Goal: Information Seeking & Learning: Learn about a topic

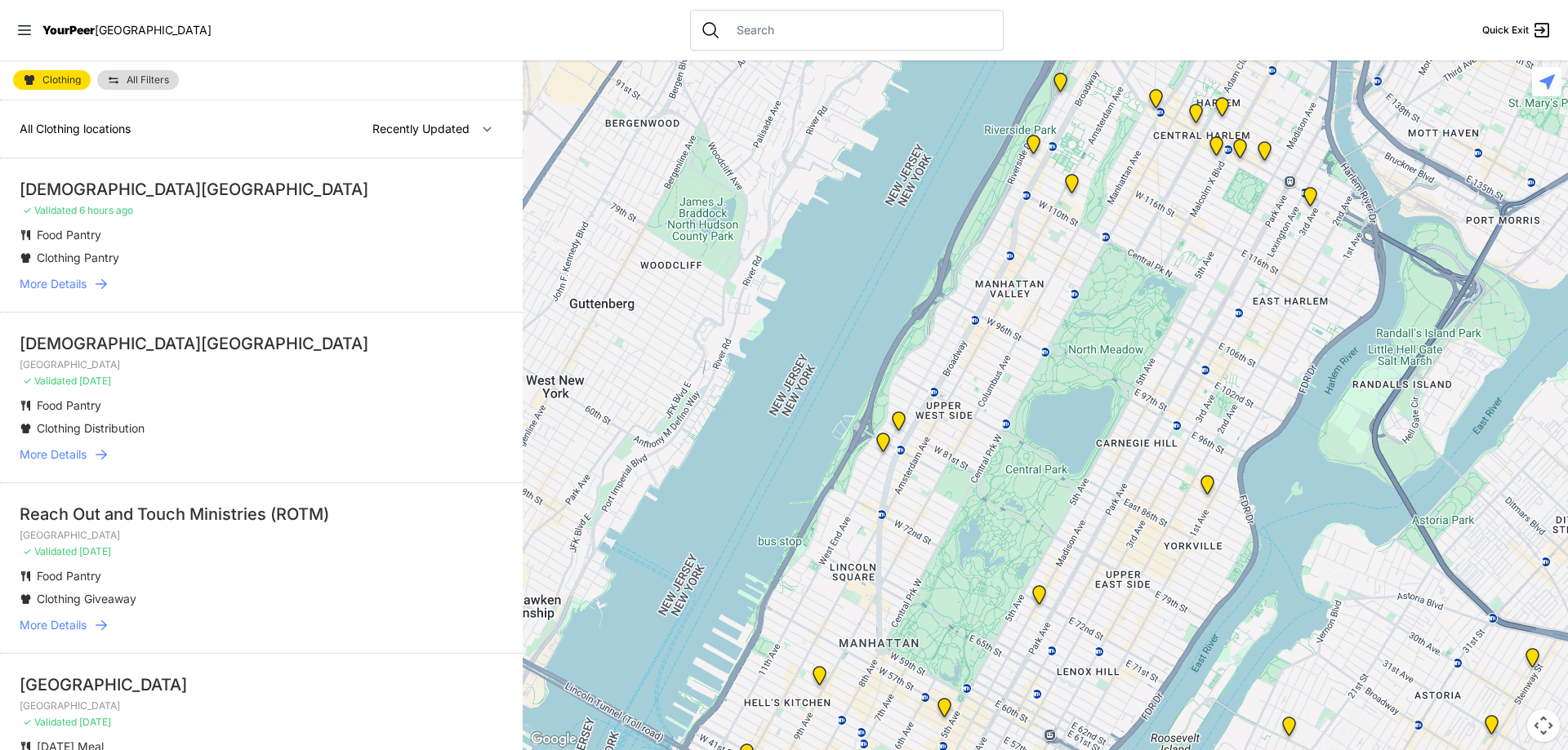
click at [84, 283] on span "More Details" at bounding box center [53, 284] width 67 height 17
click at [894, 416] on img "Pathways Adult Drop-In Program" at bounding box center [899, 423] width 33 height 39
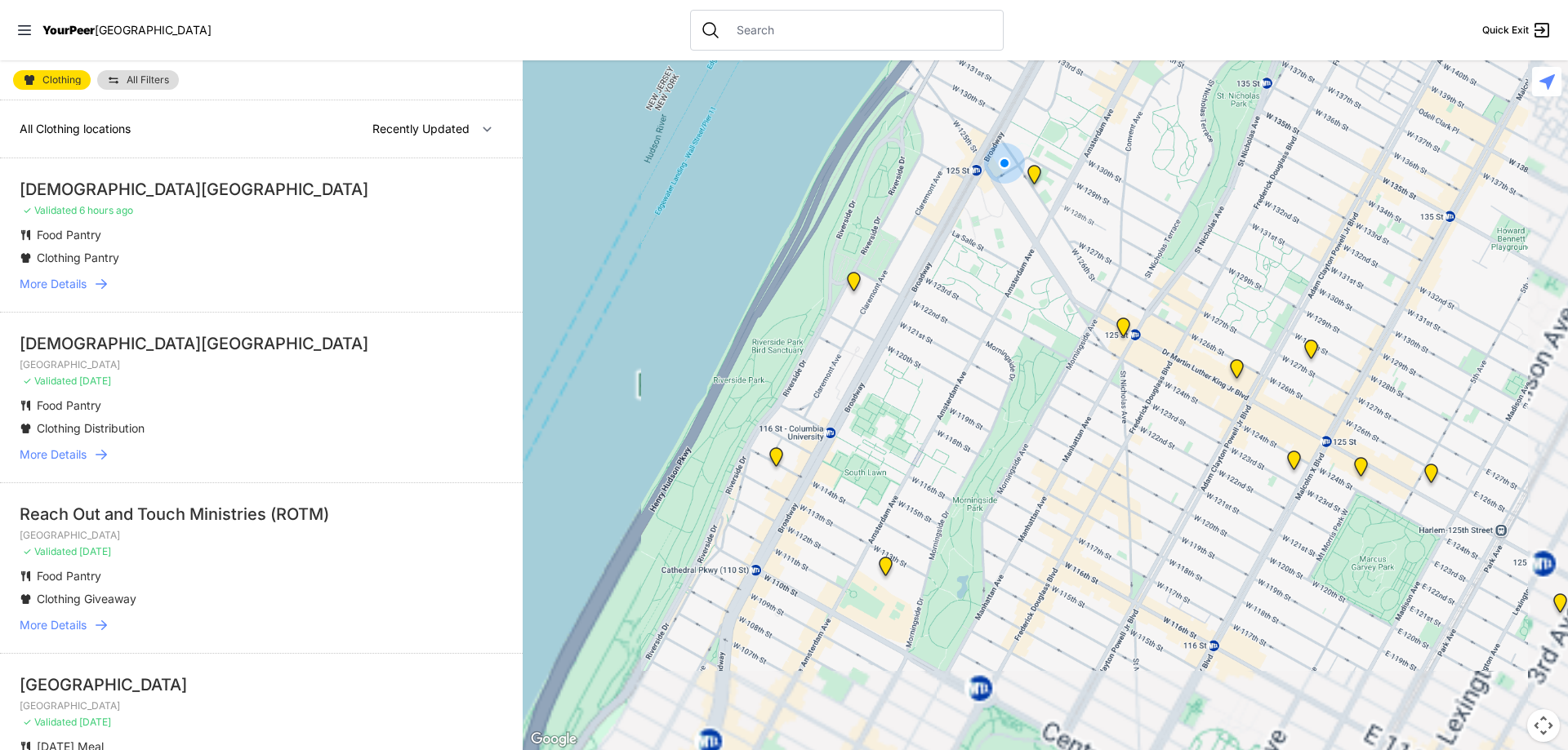
select select "nearby"
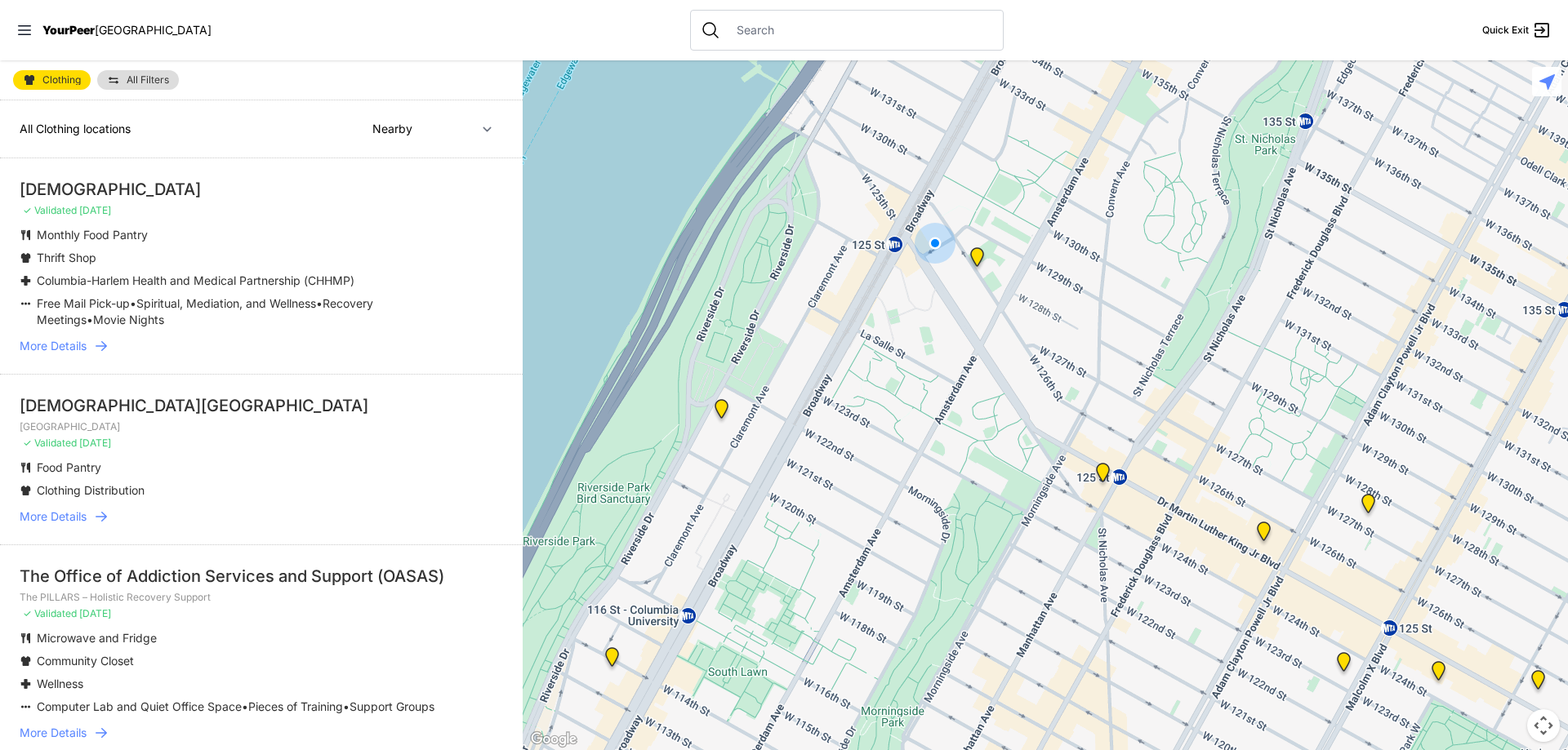
click at [976, 259] on img at bounding box center [976, 260] width 33 height 39
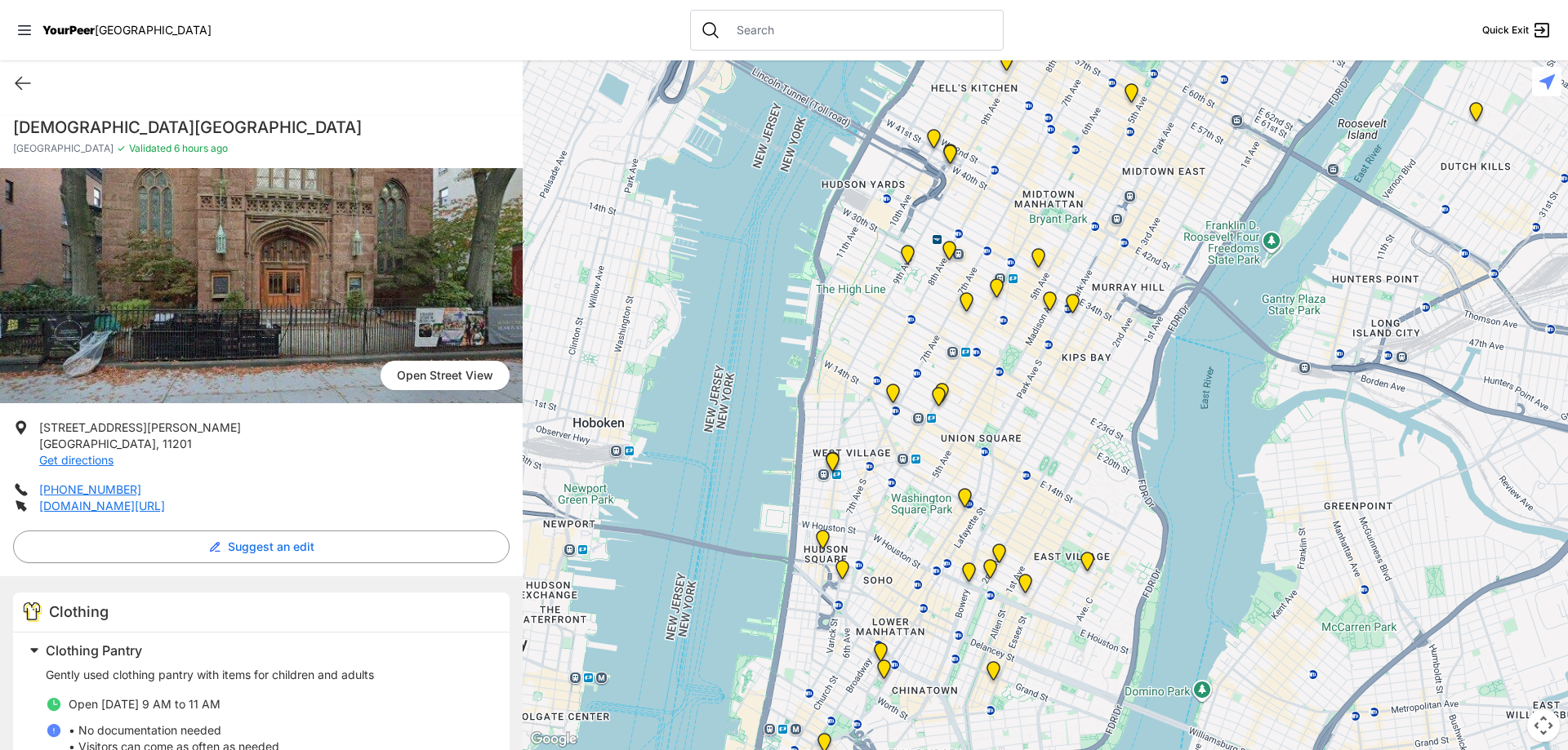
drag, startPoint x: 944, startPoint y: 176, endPoint x: 854, endPoint y: 690, distance: 521.8
click at [854, 694] on div at bounding box center [1045, 405] width 1045 height 690
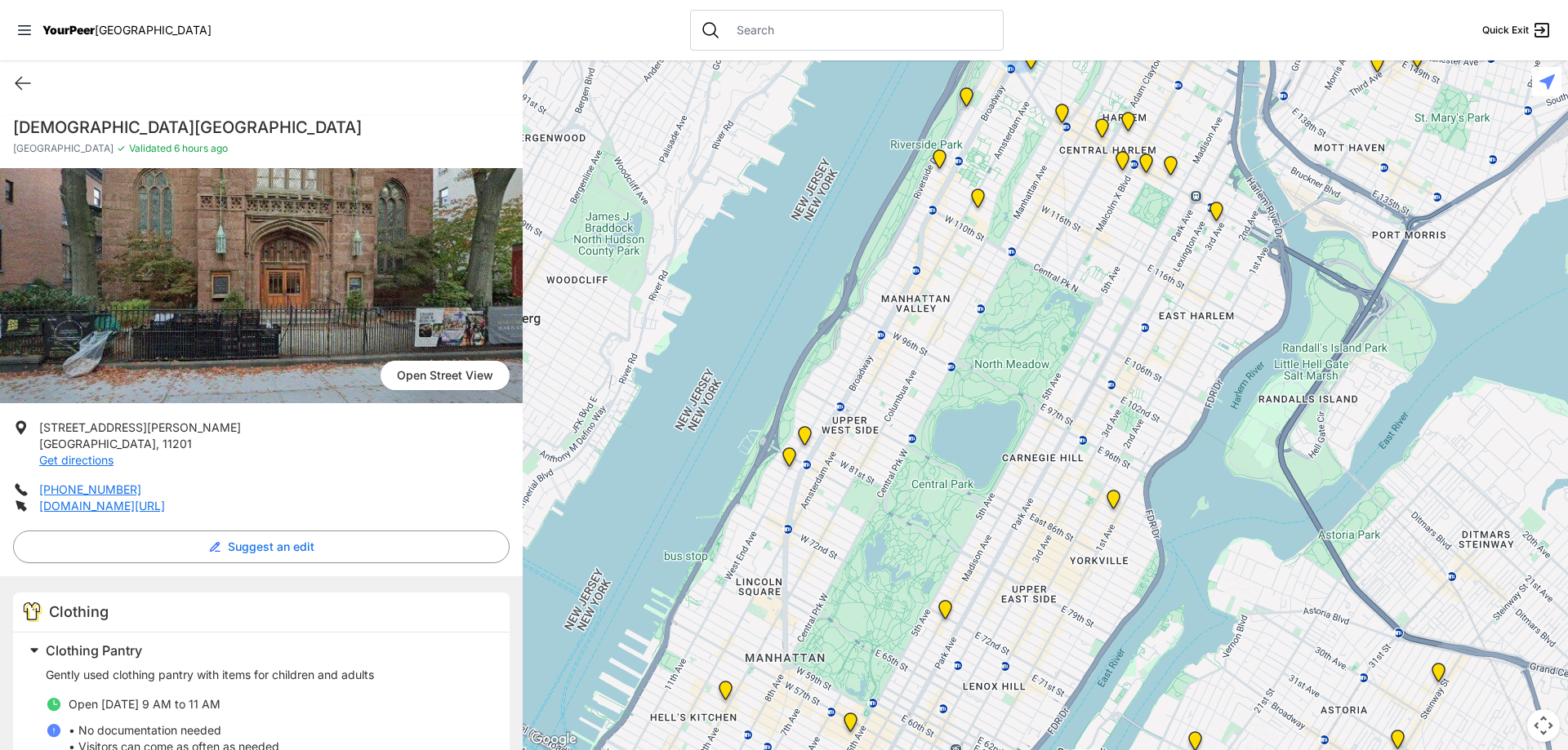
drag, startPoint x: 1072, startPoint y: 109, endPoint x: 806, endPoint y: 666, distance: 617.3
click at [784, 739] on div at bounding box center [1045, 405] width 1045 height 690
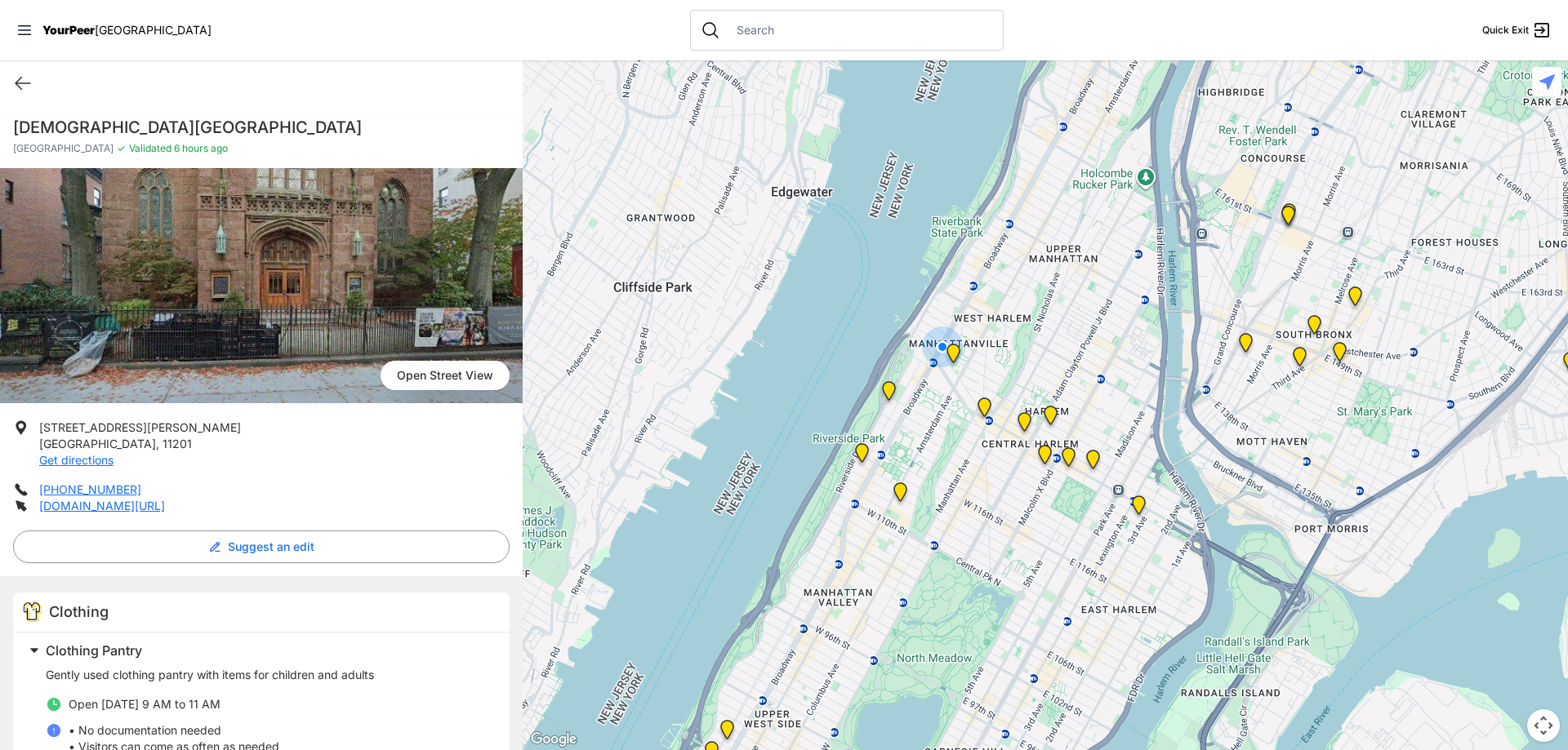
drag, startPoint x: 1140, startPoint y: 205, endPoint x: 1062, endPoint y: 511, distance: 315.8
click at [1062, 511] on div at bounding box center [1045, 405] width 1045 height 690
click at [950, 352] on img at bounding box center [953, 356] width 33 height 39
click at [953, 351] on img at bounding box center [953, 356] width 33 height 39
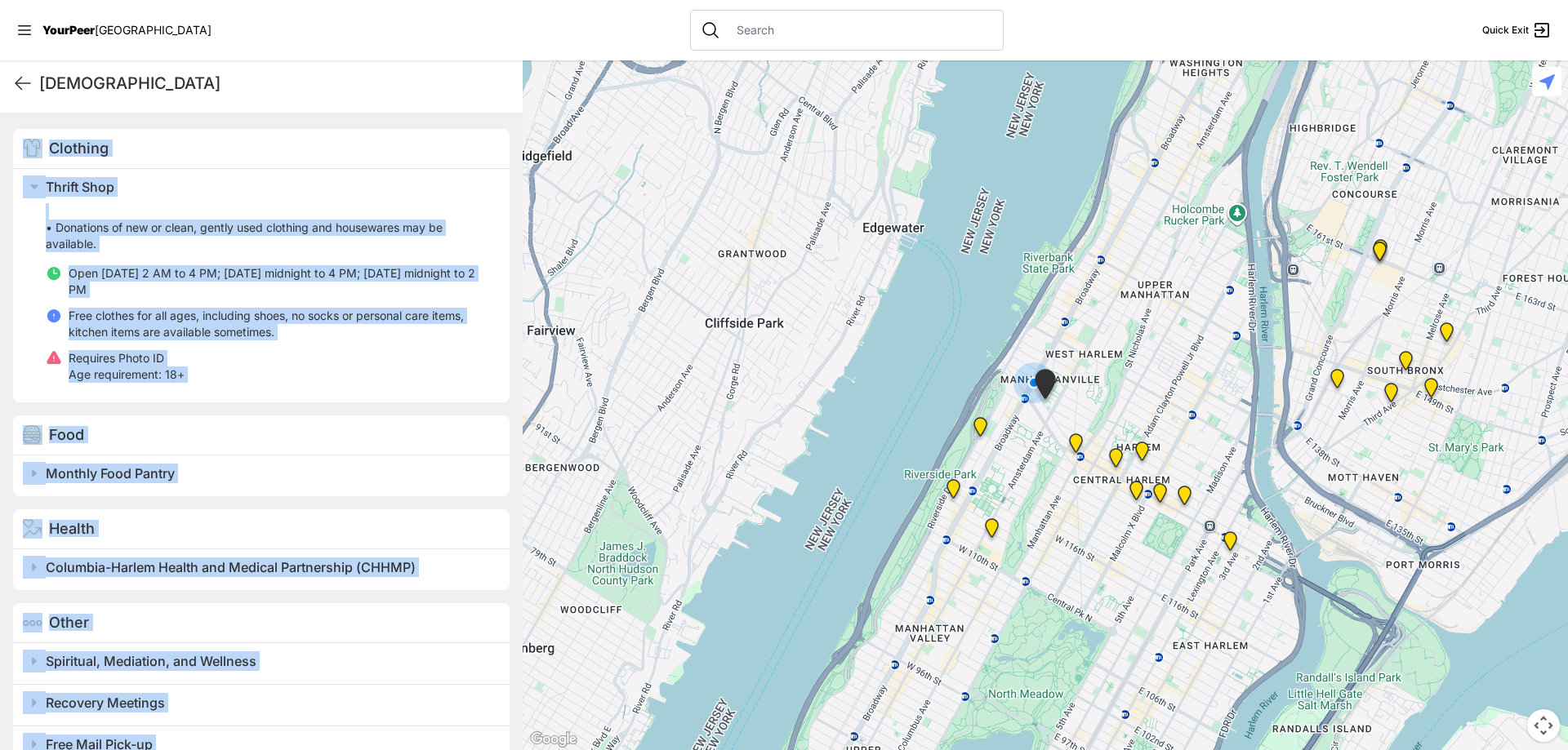
scroll to position [538, 0]
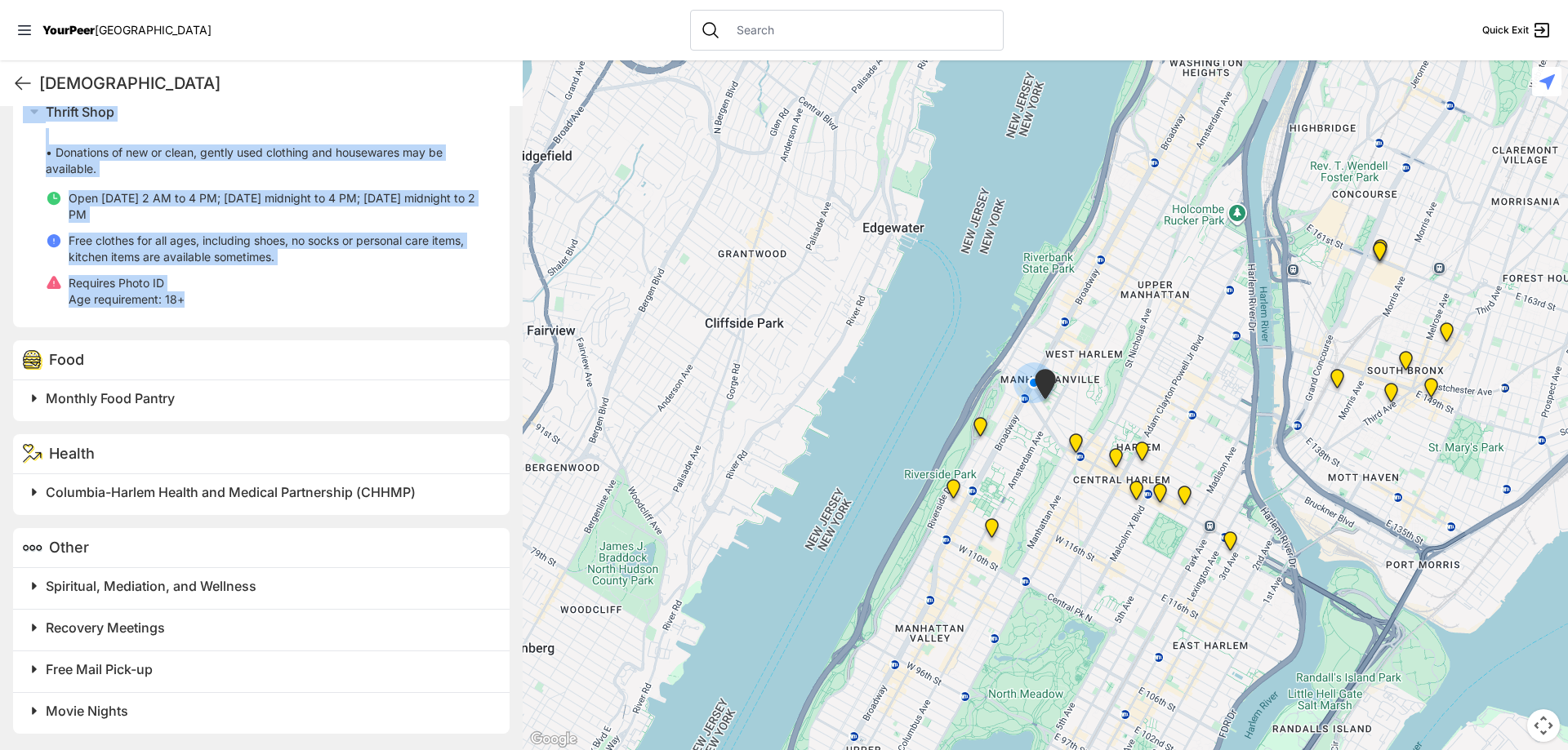
drag, startPoint x: 13, startPoint y: 102, endPoint x: 281, endPoint y: 292, distance: 328.5
click at [281, 292] on div "[DEMOGRAPHIC_DATA] Quick Exit [DEMOGRAPHIC_DATA] [GEOGRAPHIC_DATA] ✓ Validated …" at bounding box center [261, 405] width 523 height 690
click at [1077, 437] on img "The PILLARS – Holistic Recovery Support" at bounding box center [1076, 446] width 33 height 39
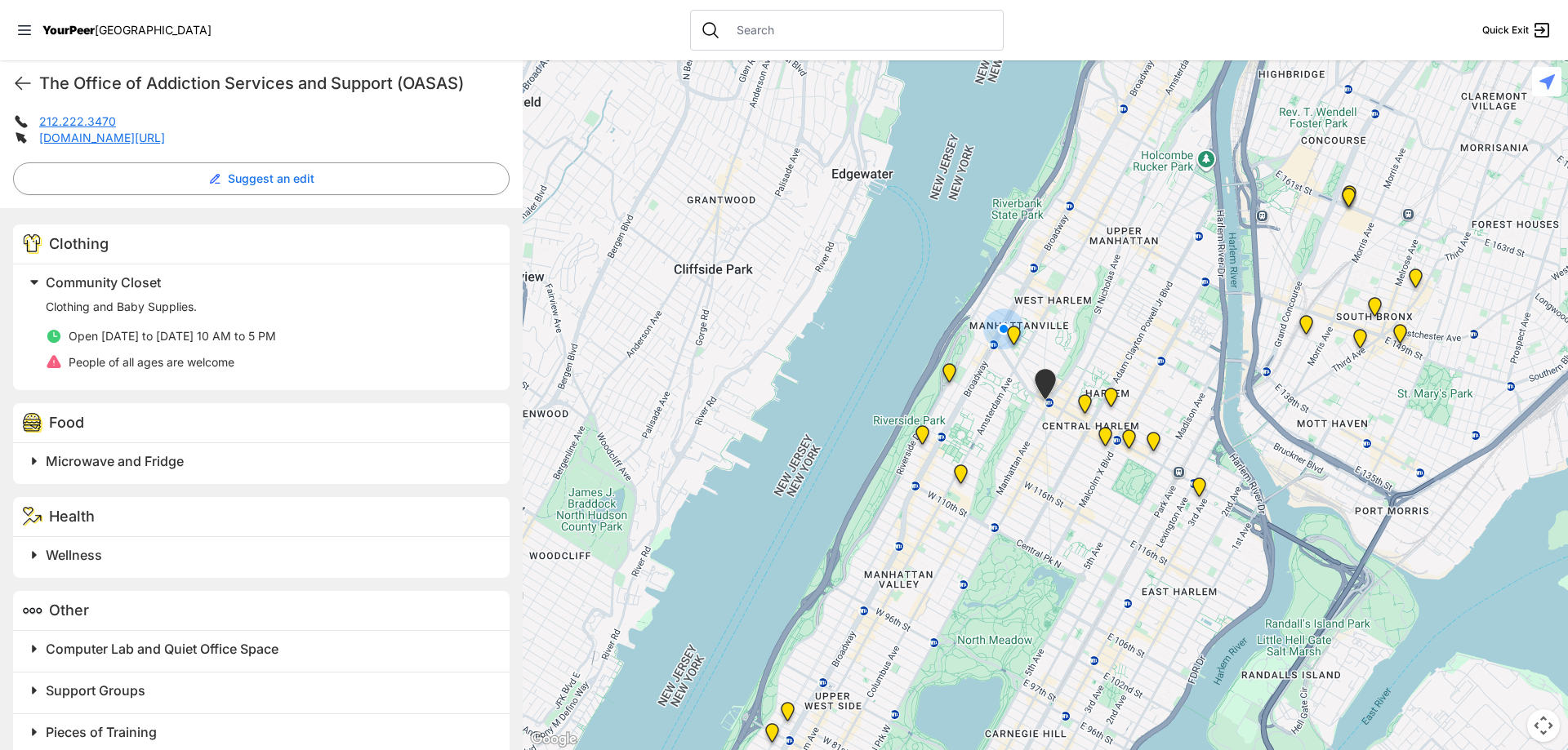
scroll to position [405, 0]
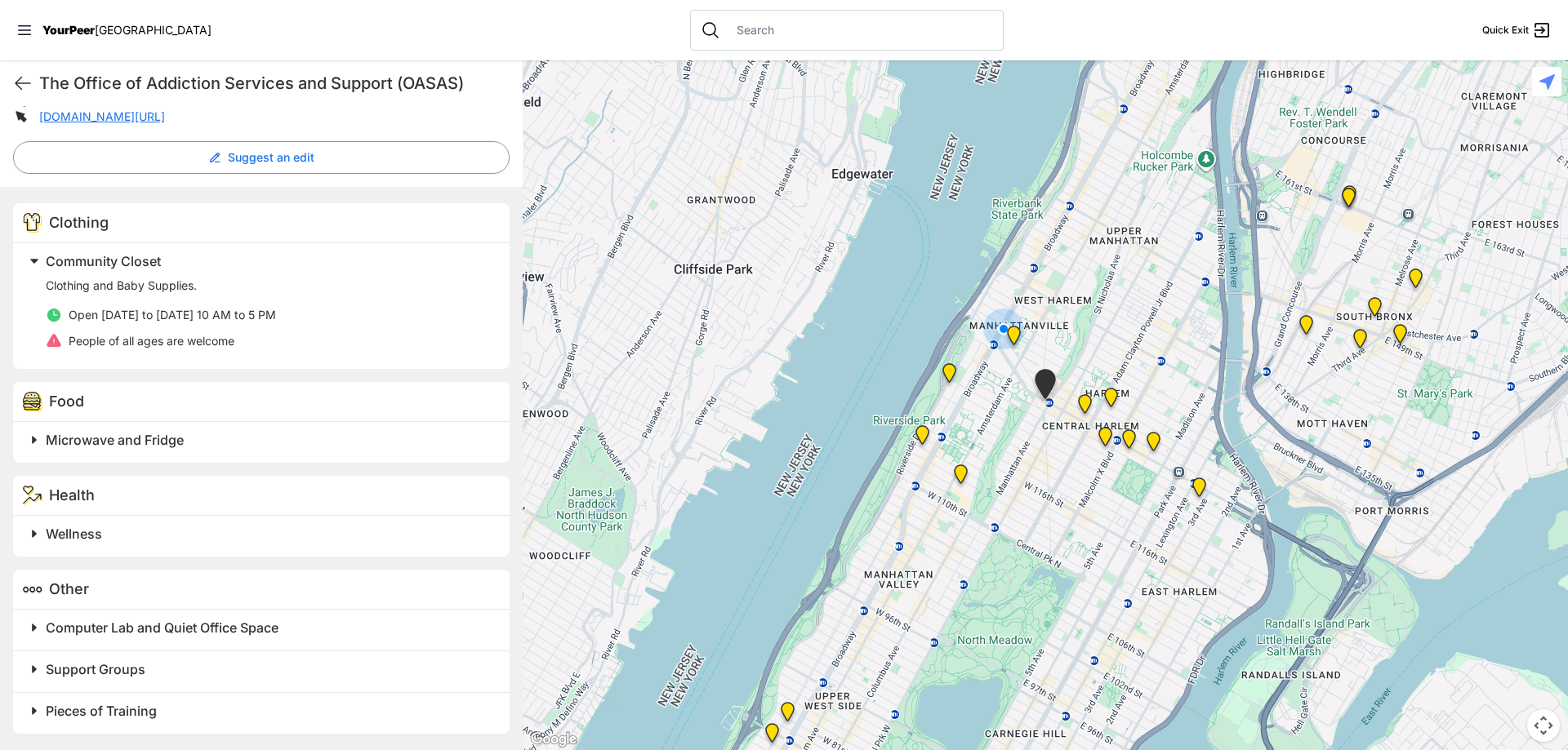
click at [1081, 400] on img "Uptown/Harlem DYCD Youth Drop-in Center" at bounding box center [1085, 407] width 33 height 39
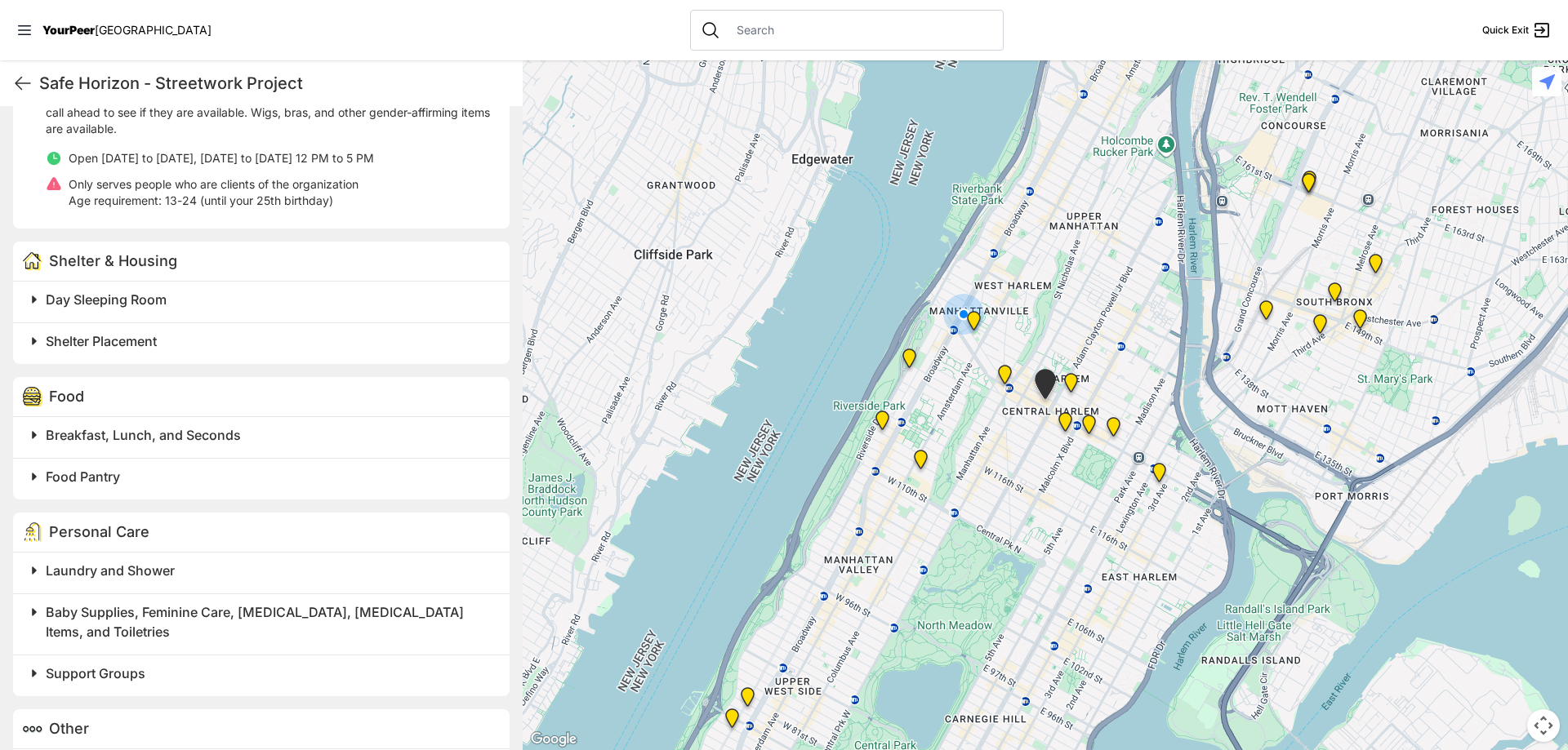
scroll to position [571, 0]
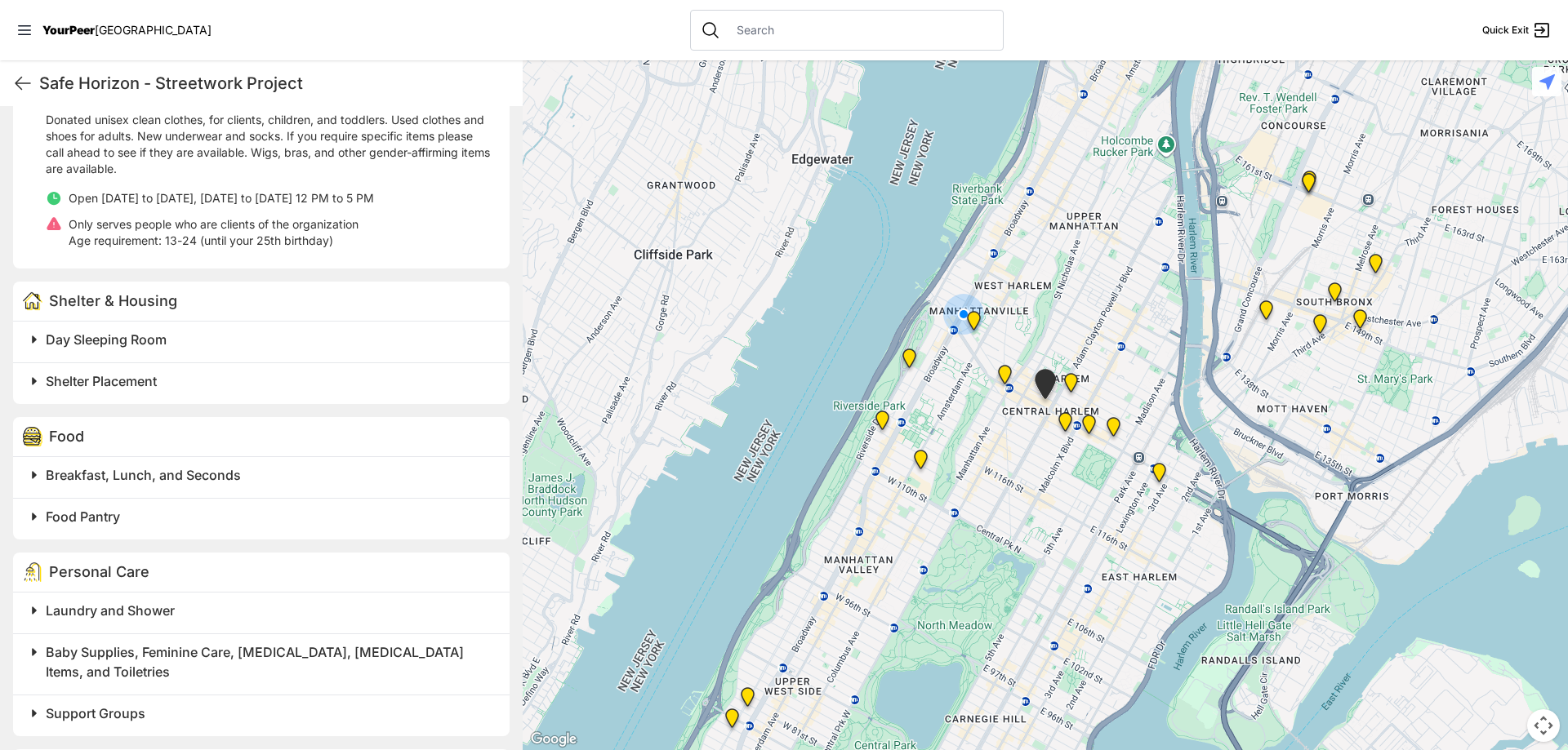
click at [1073, 377] on img "Manhattan" at bounding box center [1071, 385] width 33 height 39
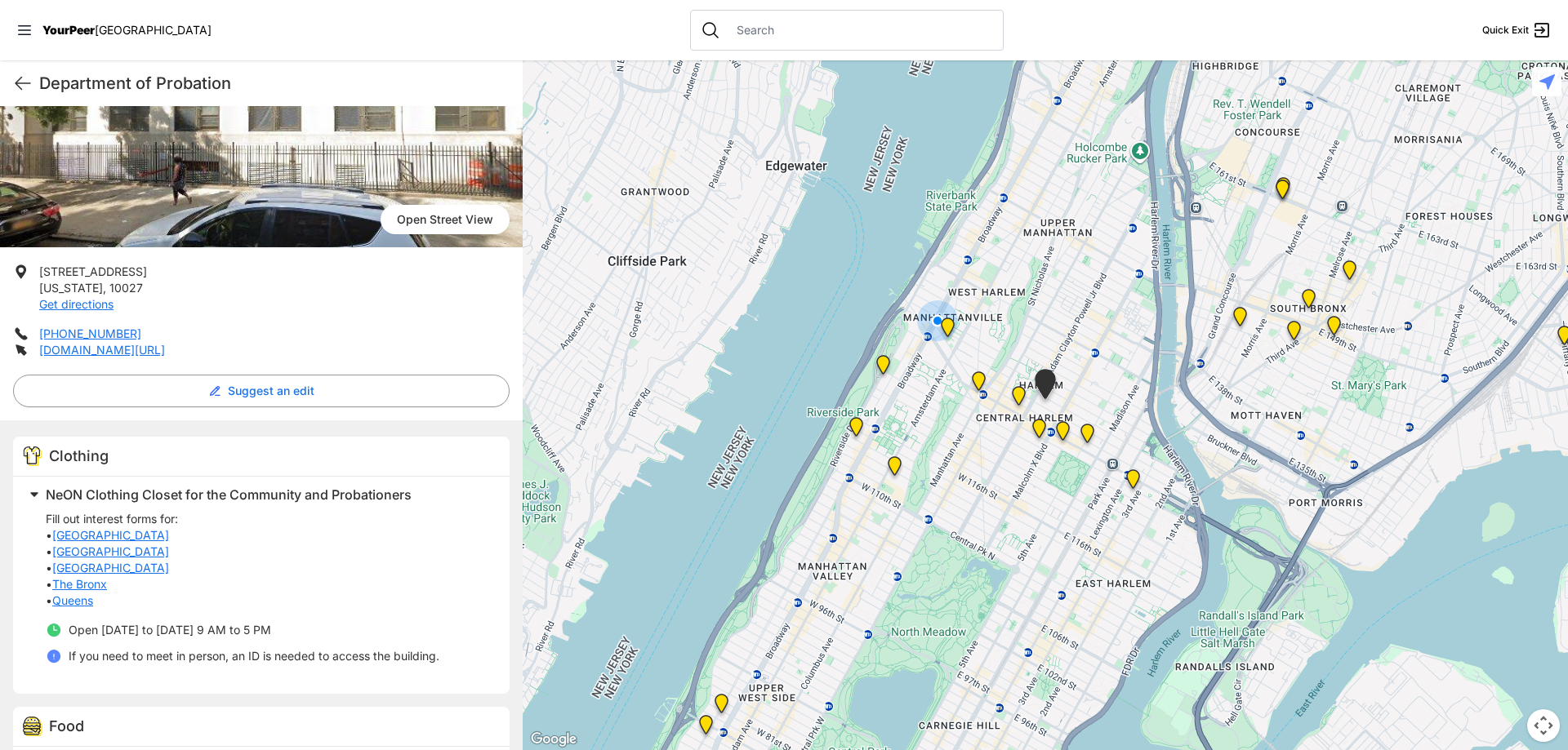
scroll to position [156, 0]
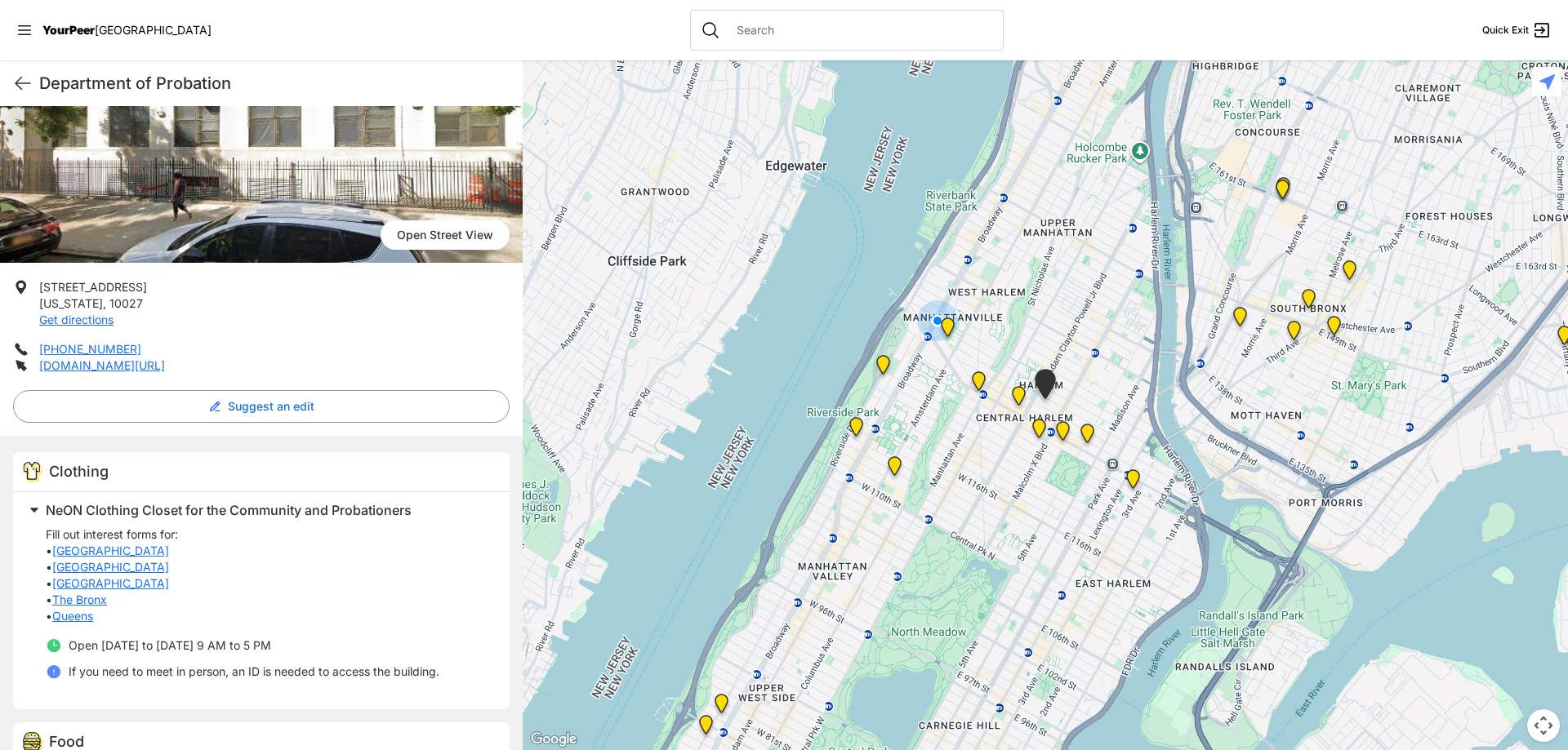
click at [1038, 422] on img at bounding box center [1038, 431] width 33 height 39
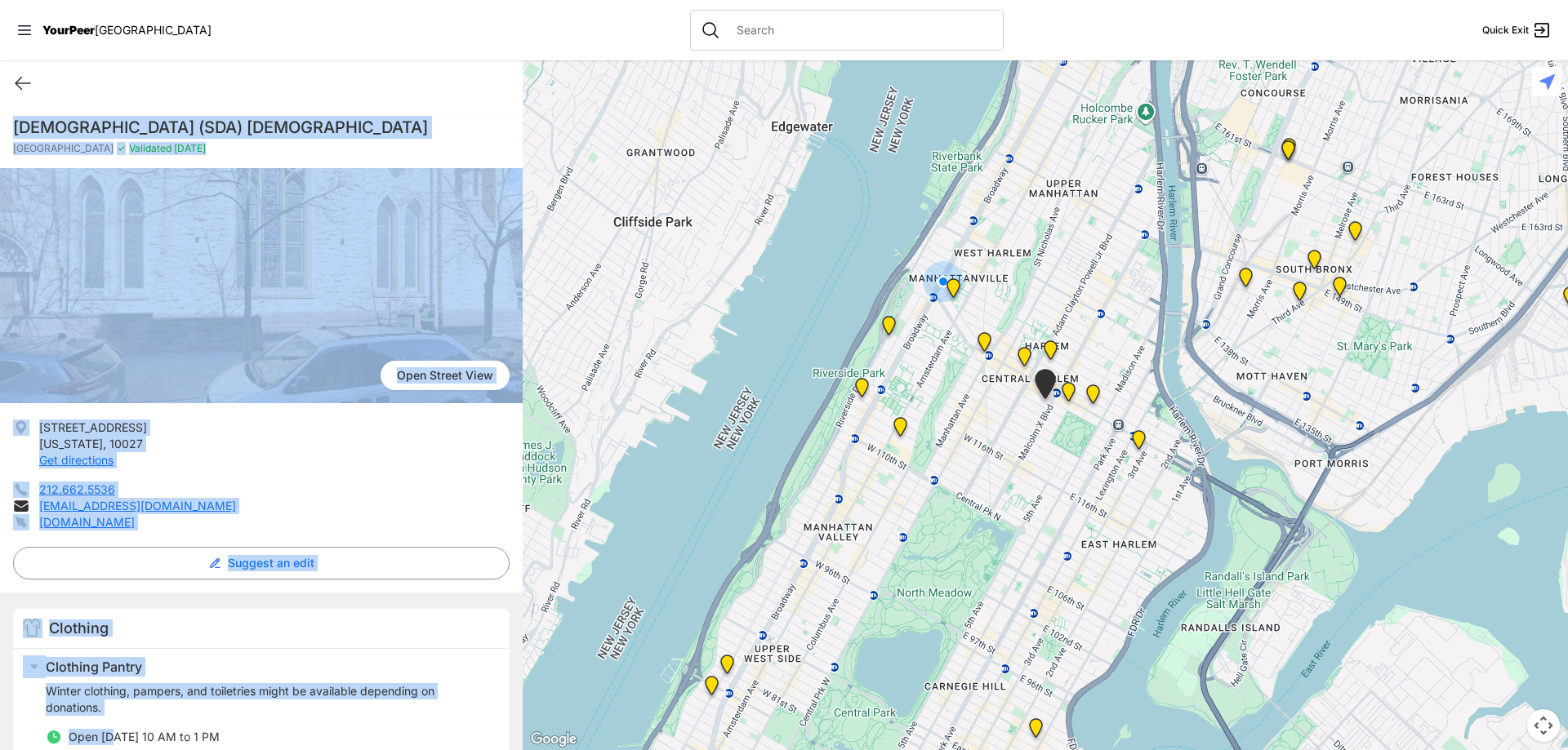
scroll to position [41, 0]
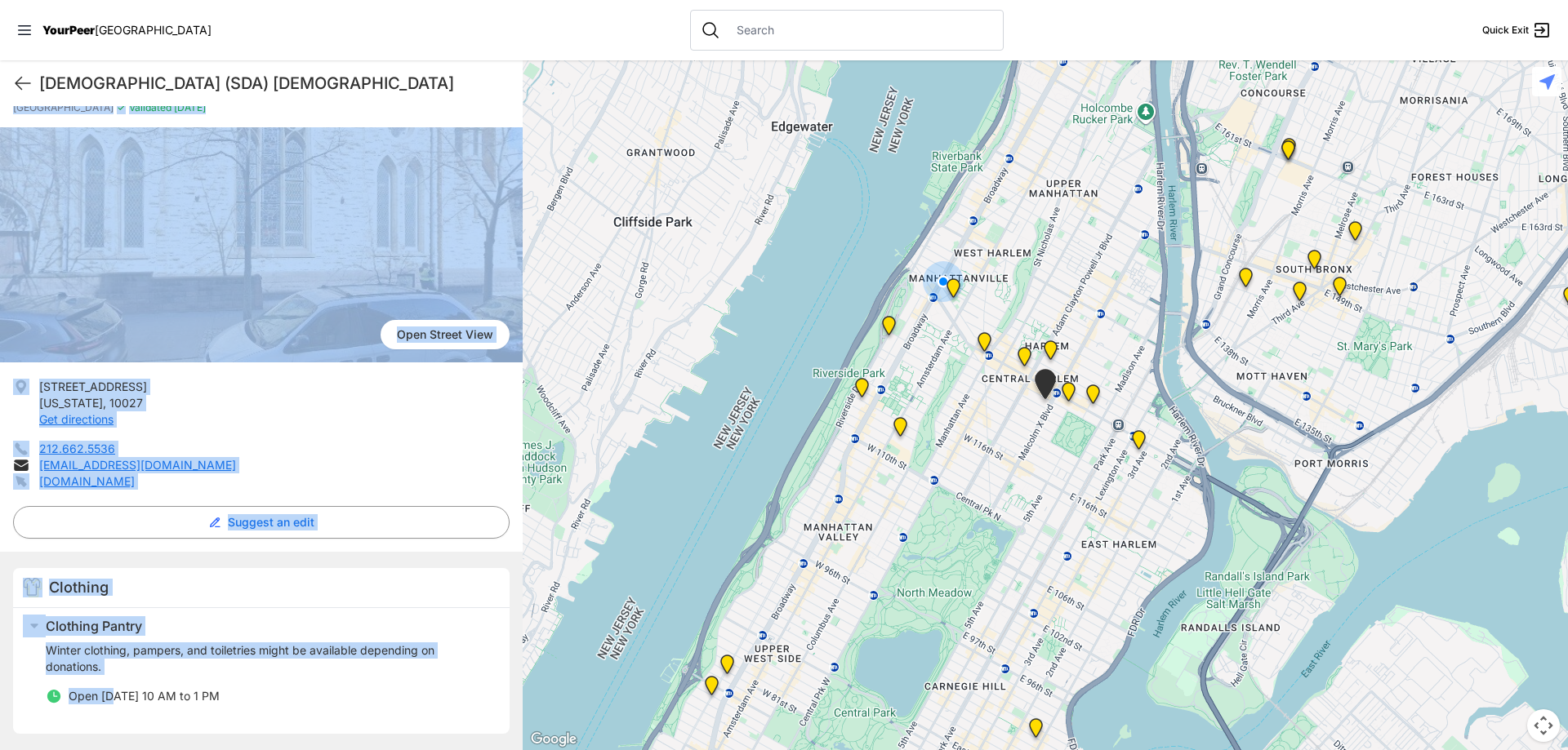
drag, startPoint x: 1, startPoint y: 120, endPoint x: 308, endPoint y: 727, distance: 680.2
click at [300, 749] on html "View map Close panel YourPeer [GEOGRAPHIC_DATA] Quick Exit Single Adult Familie…" at bounding box center [784, 375] width 1568 height 750
copy div "Ephesus [DEMOGRAPHIC_DATA] (SDA) [DEMOGRAPHIC_DATA] Harlem ✓ Validated [DATE] […"
click at [254, 603] on div "Clothing" at bounding box center [261, 588] width 496 height 40
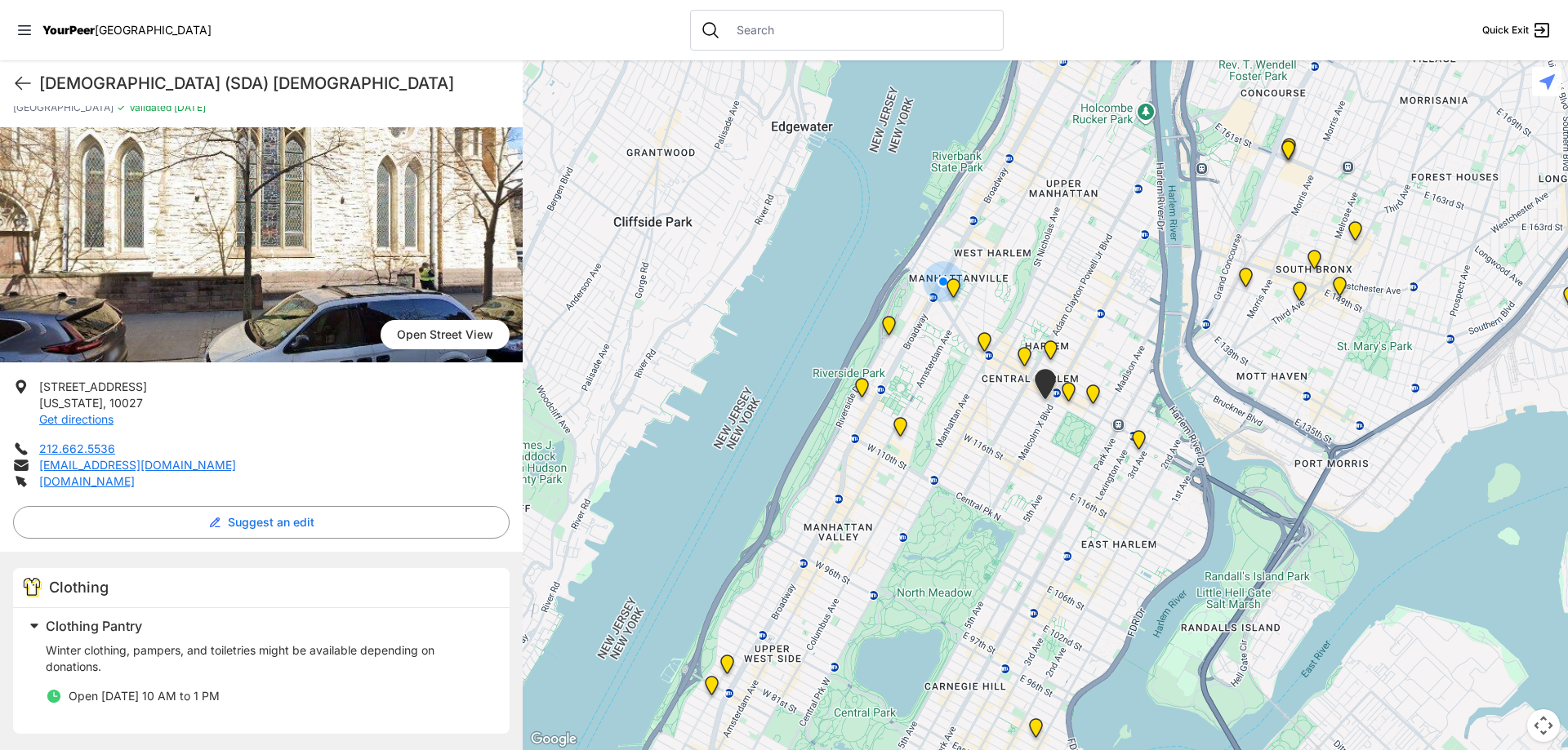
drag, startPoint x: 226, startPoint y: 717, endPoint x: 33, endPoint y: 391, distance: 378.8
click at [33, 391] on div "[GEOGRAPHIC_DATA] [STREET_ADDRESS][US_STATE] Get directions 212.662.5536 [EMAIL…" at bounding box center [261, 438] width 523 height 623
click at [1070, 394] on img "Manhattan" at bounding box center [1068, 394] width 33 height 39
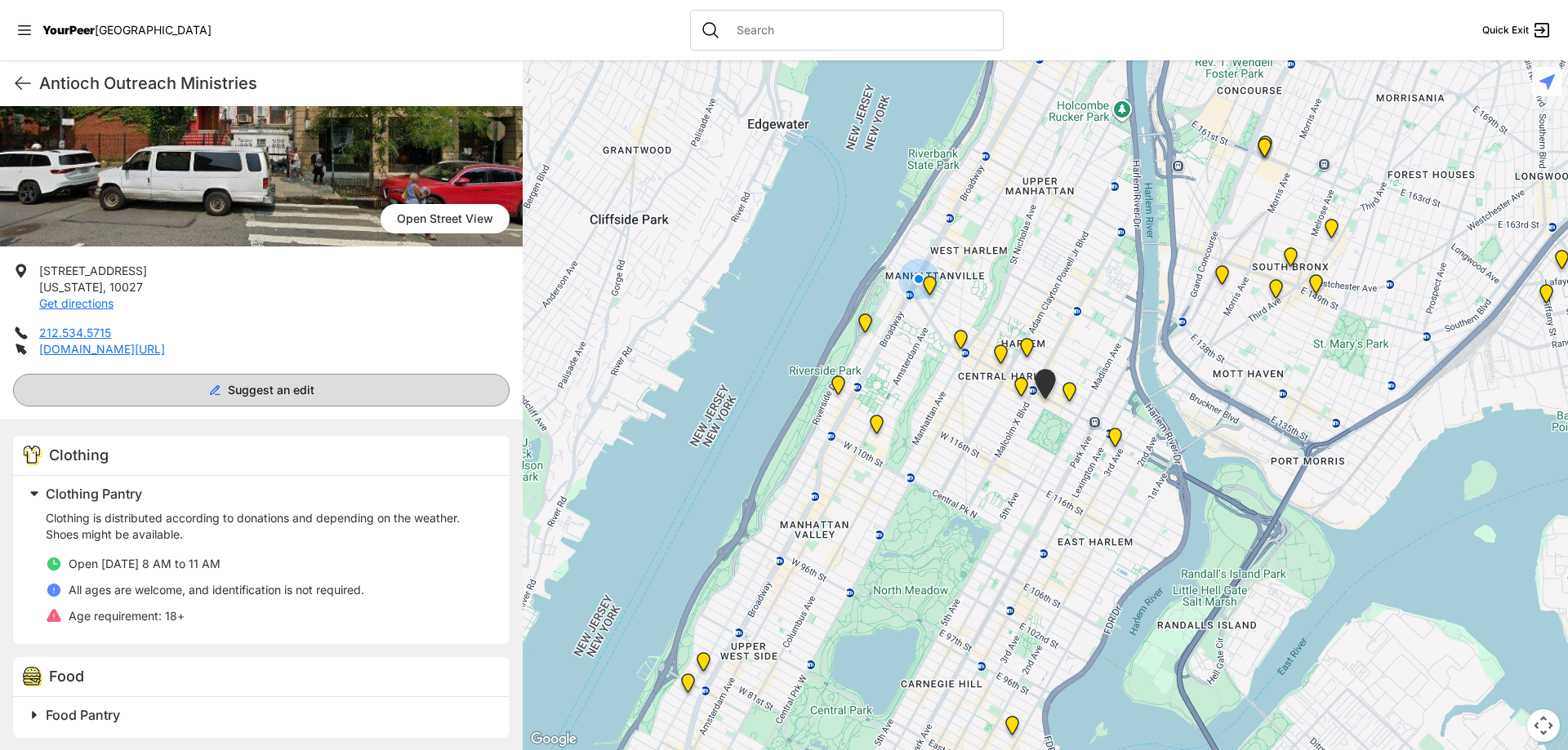
scroll to position [177, 0]
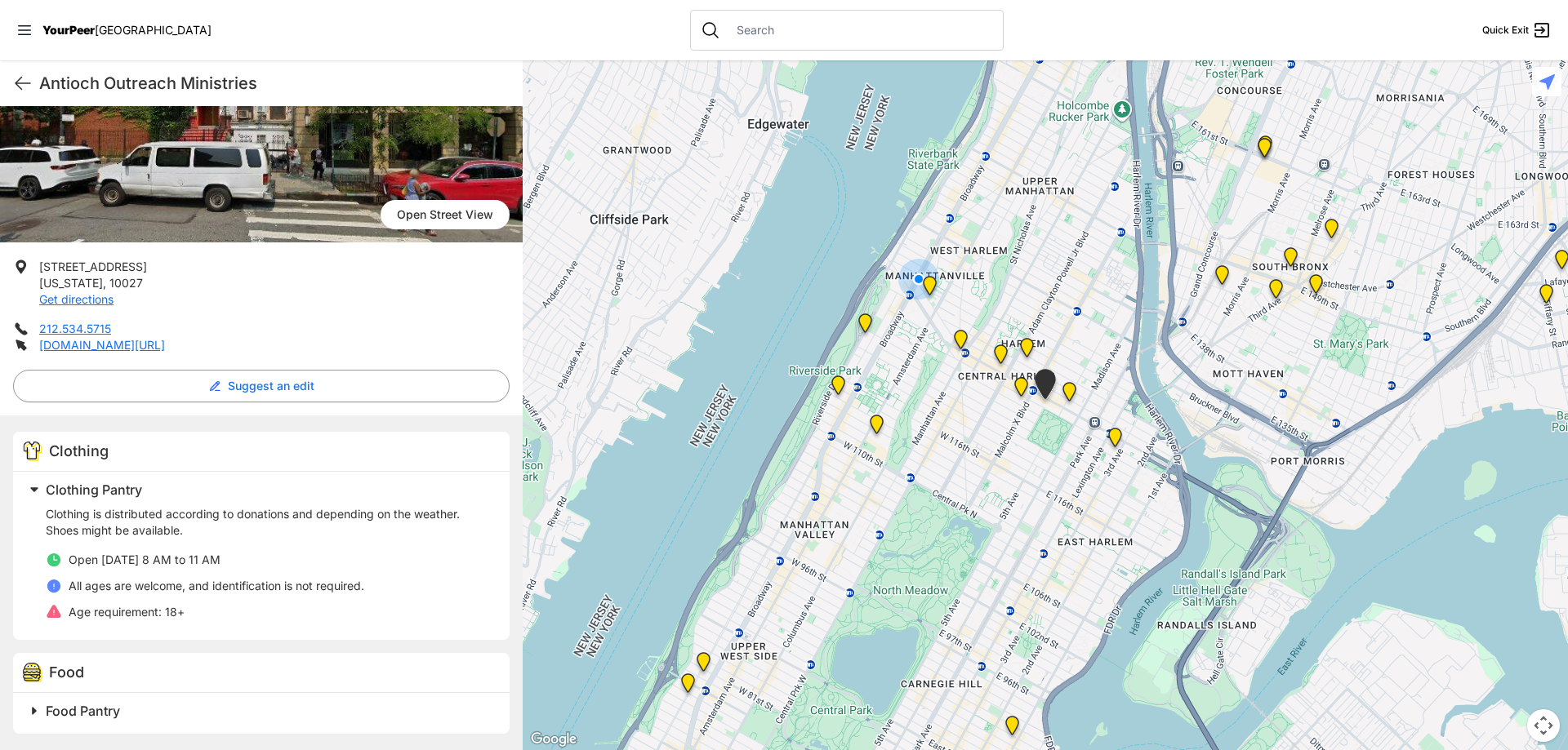
click at [1069, 395] on img "East Harlem" at bounding box center [1069, 394] width 33 height 39
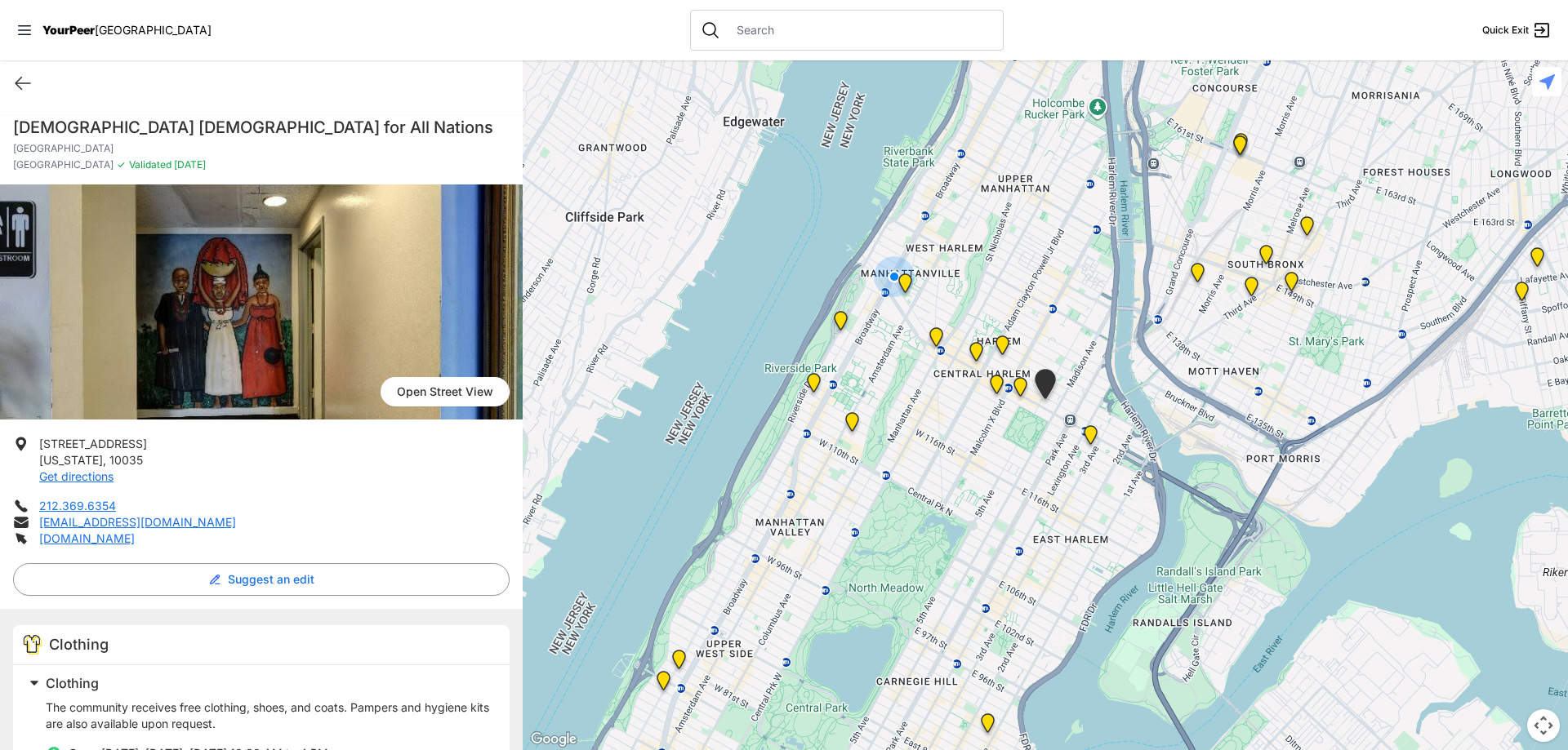
click at [1086, 428] on img "Main Location" at bounding box center [1091, 437] width 33 height 39
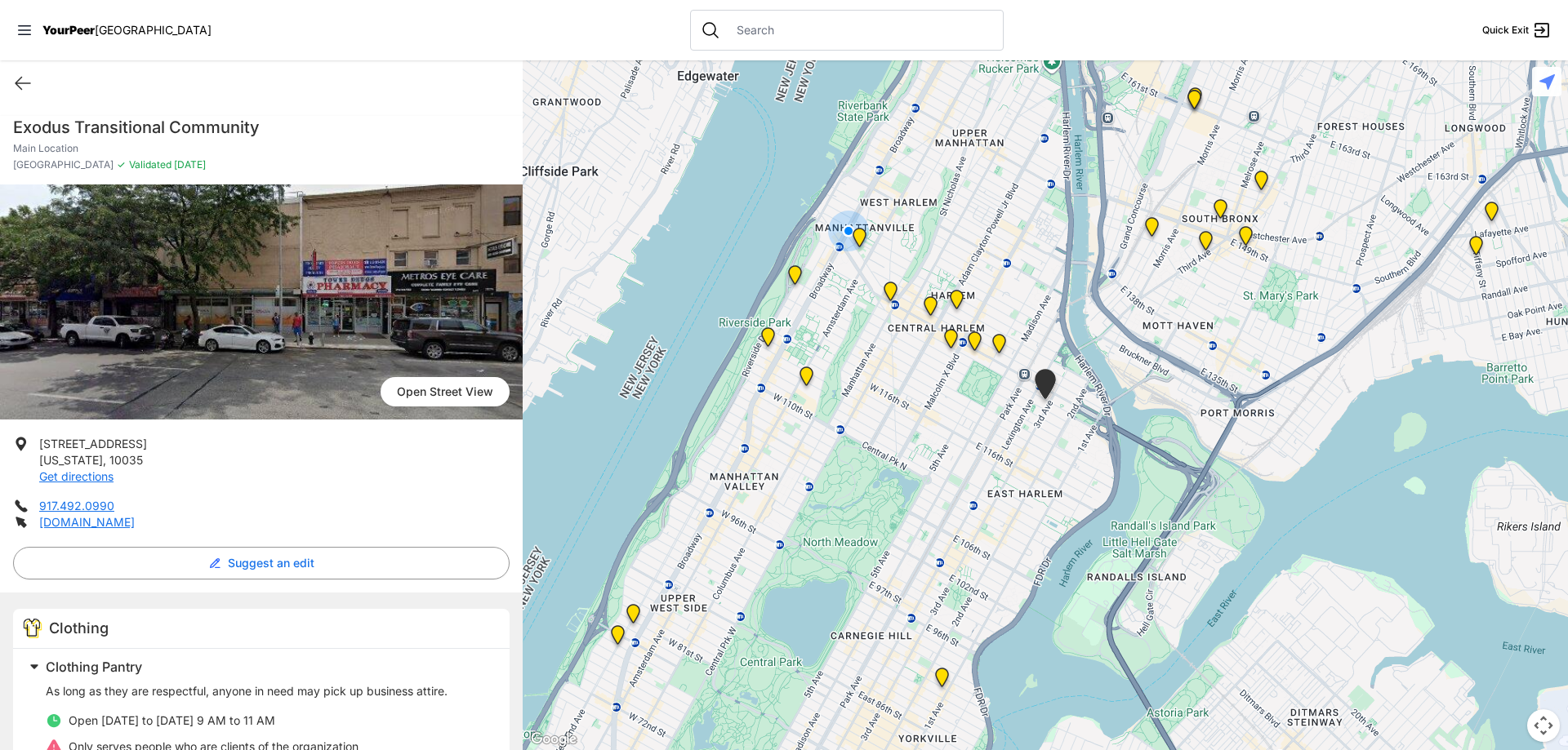
click at [798, 274] on img "Manhattan" at bounding box center [794, 278] width 33 height 39
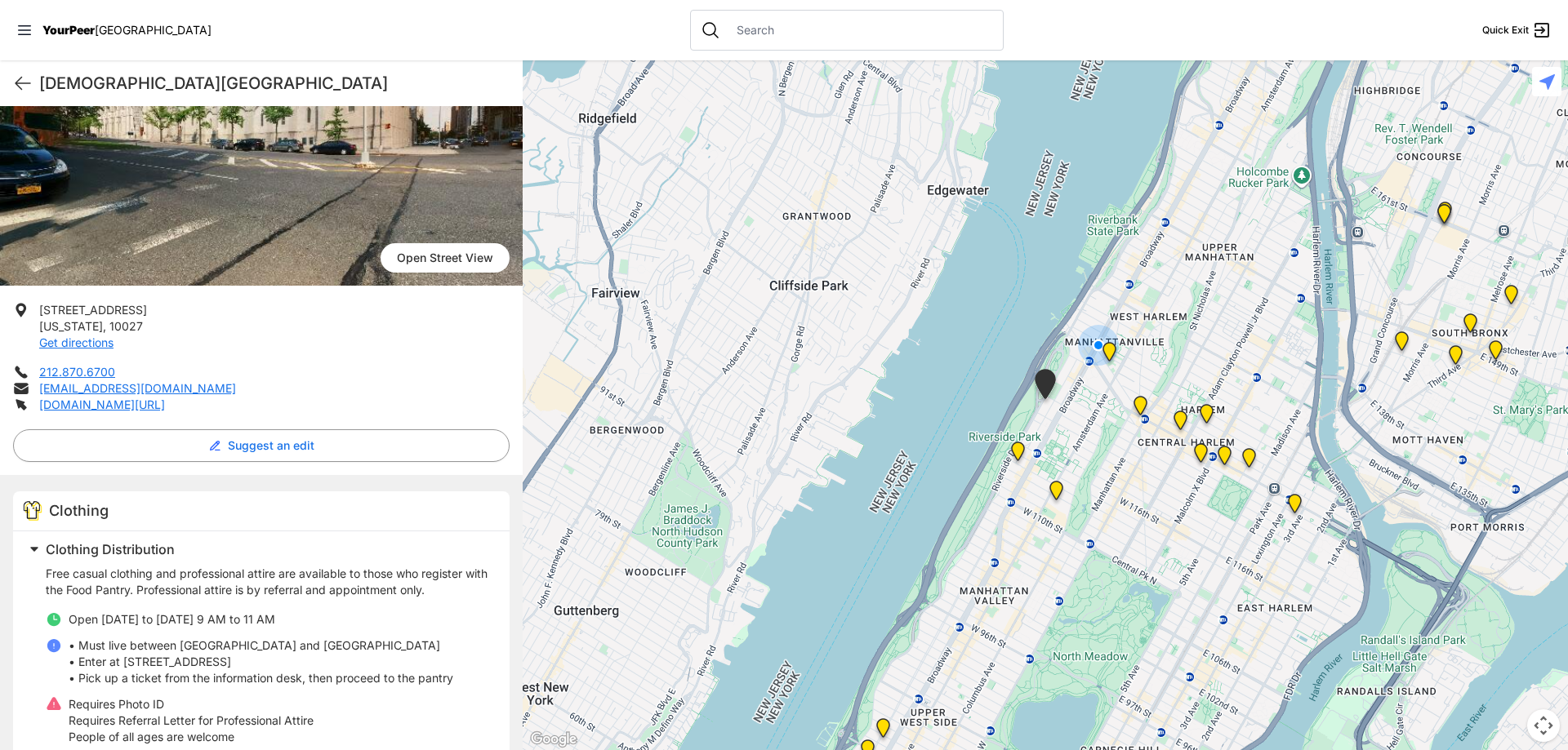
scroll to position [163, 0]
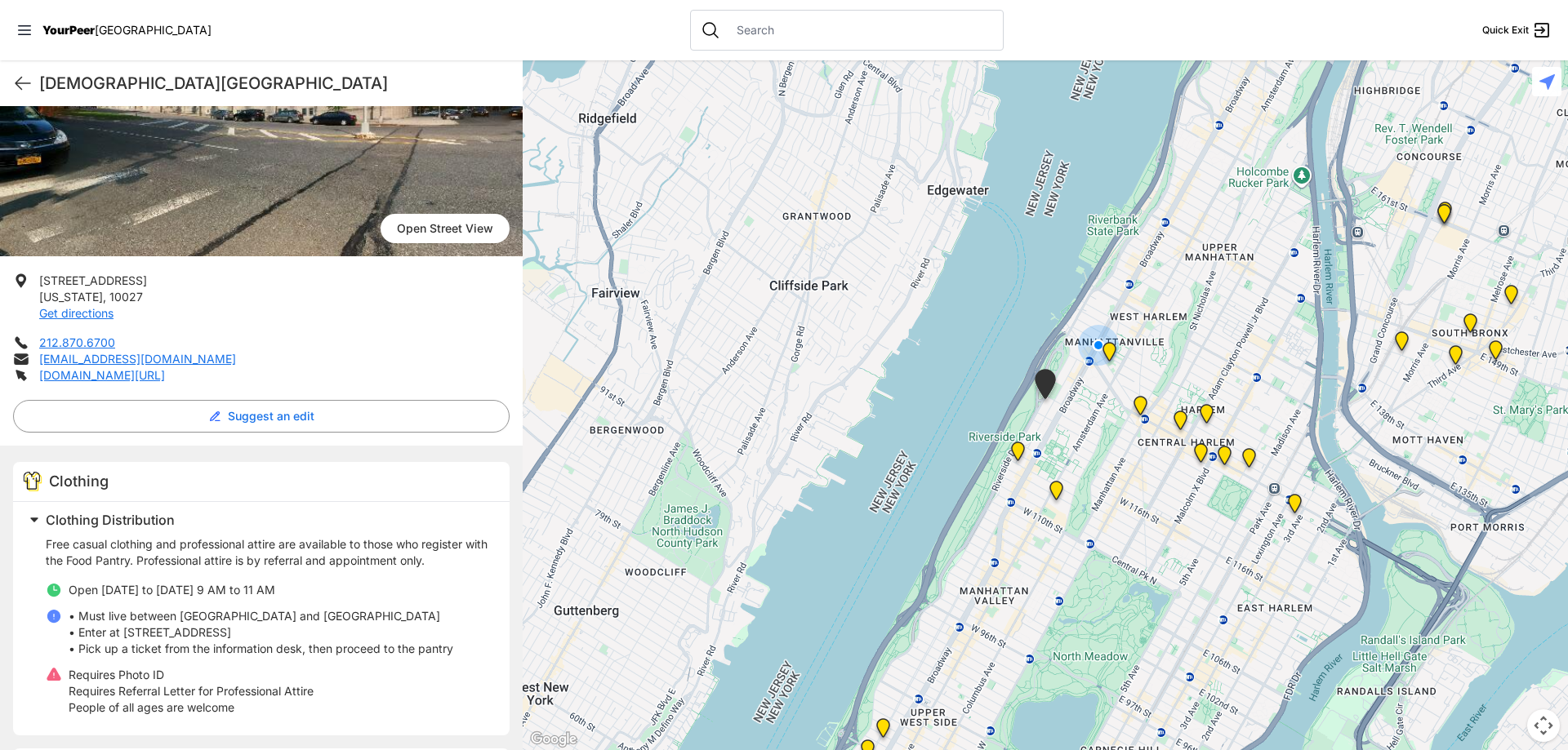
click at [1055, 488] on img "The Cathedral Church of St. John the Divine" at bounding box center [1056, 493] width 33 height 39
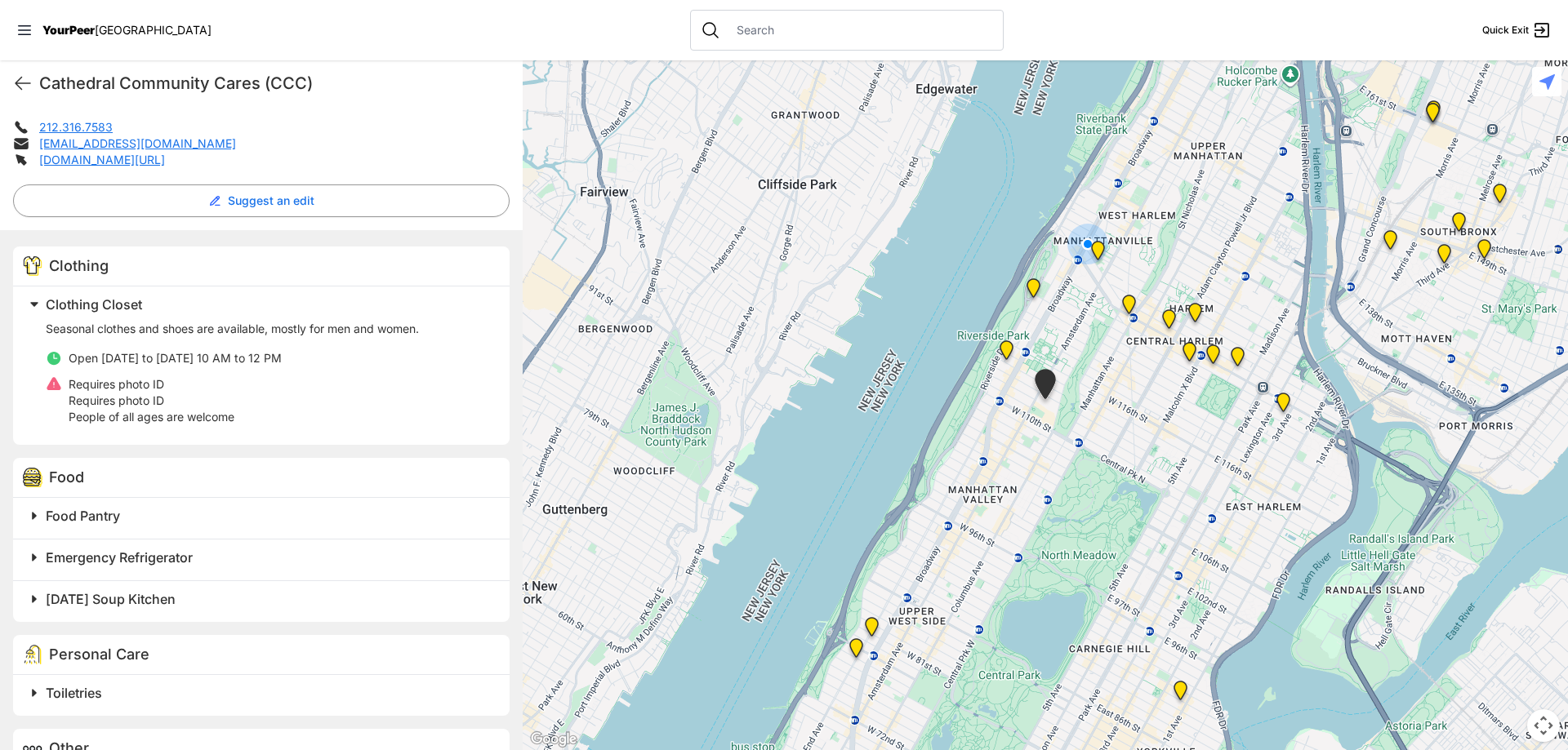
scroll to position [408, 0]
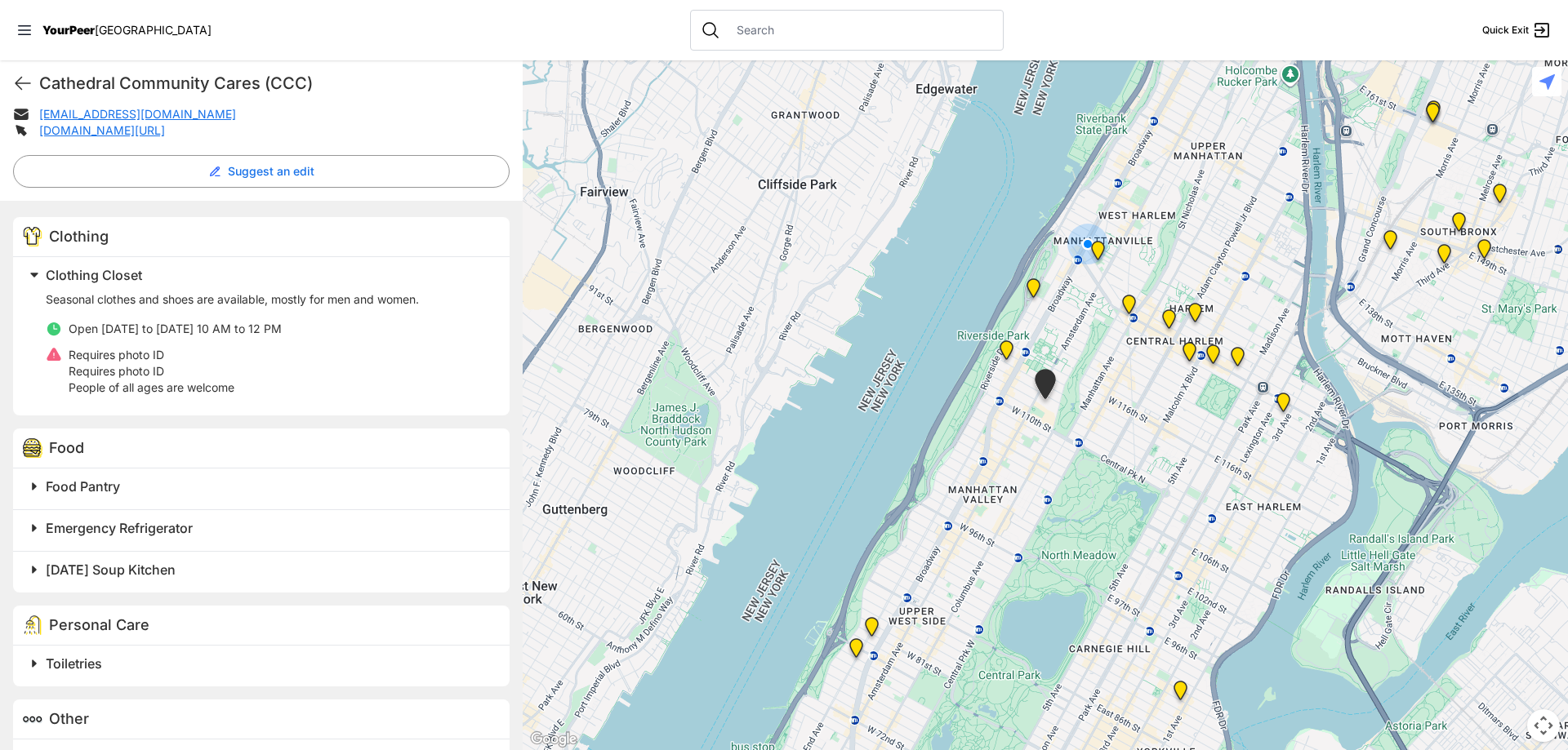
click at [1010, 349] on img "Ford Hall" at bounding box center [1006, 353] width 33 height 39
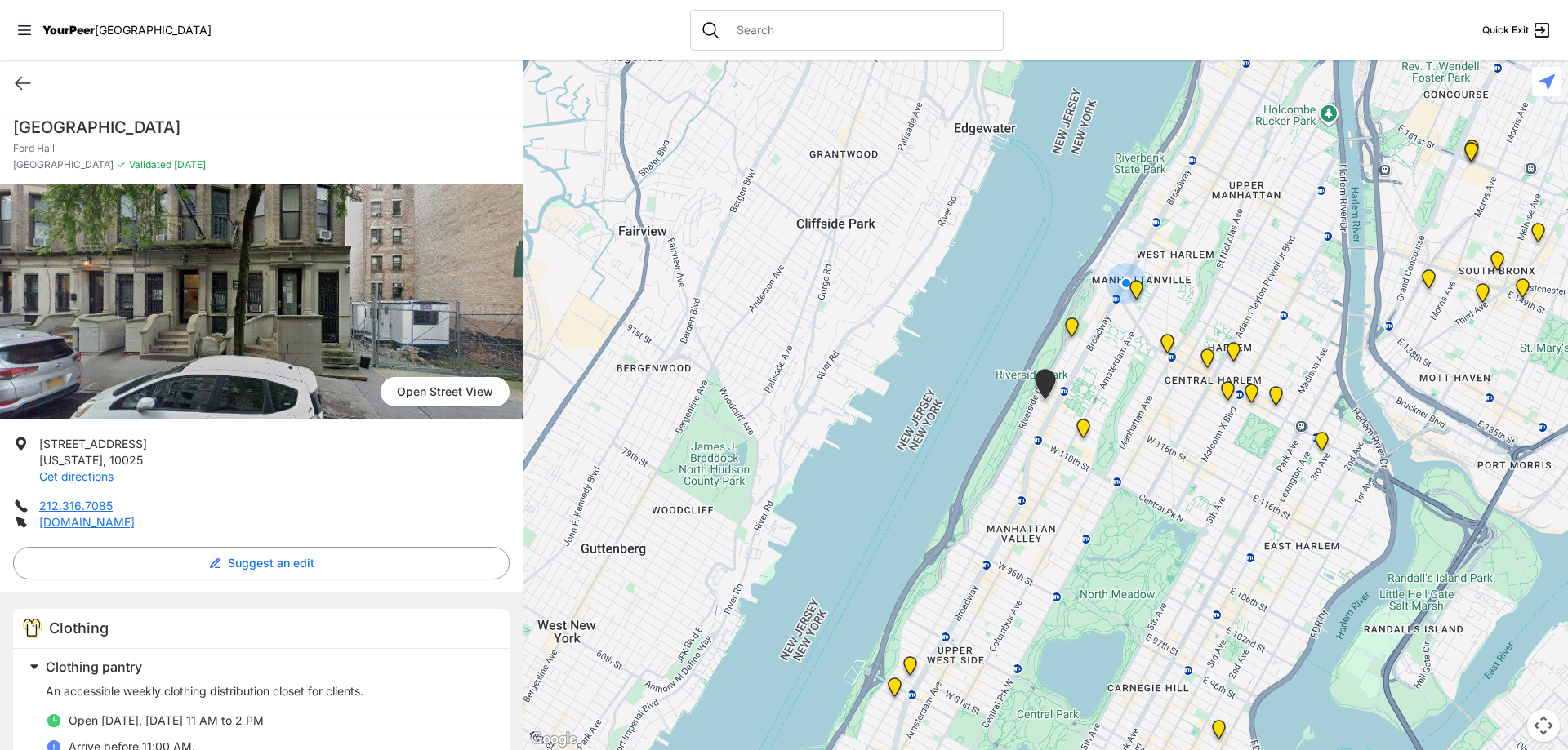
click at [1078, 327] on img "Manhattan" at bounding box center [1072, 330] width 33 height 39
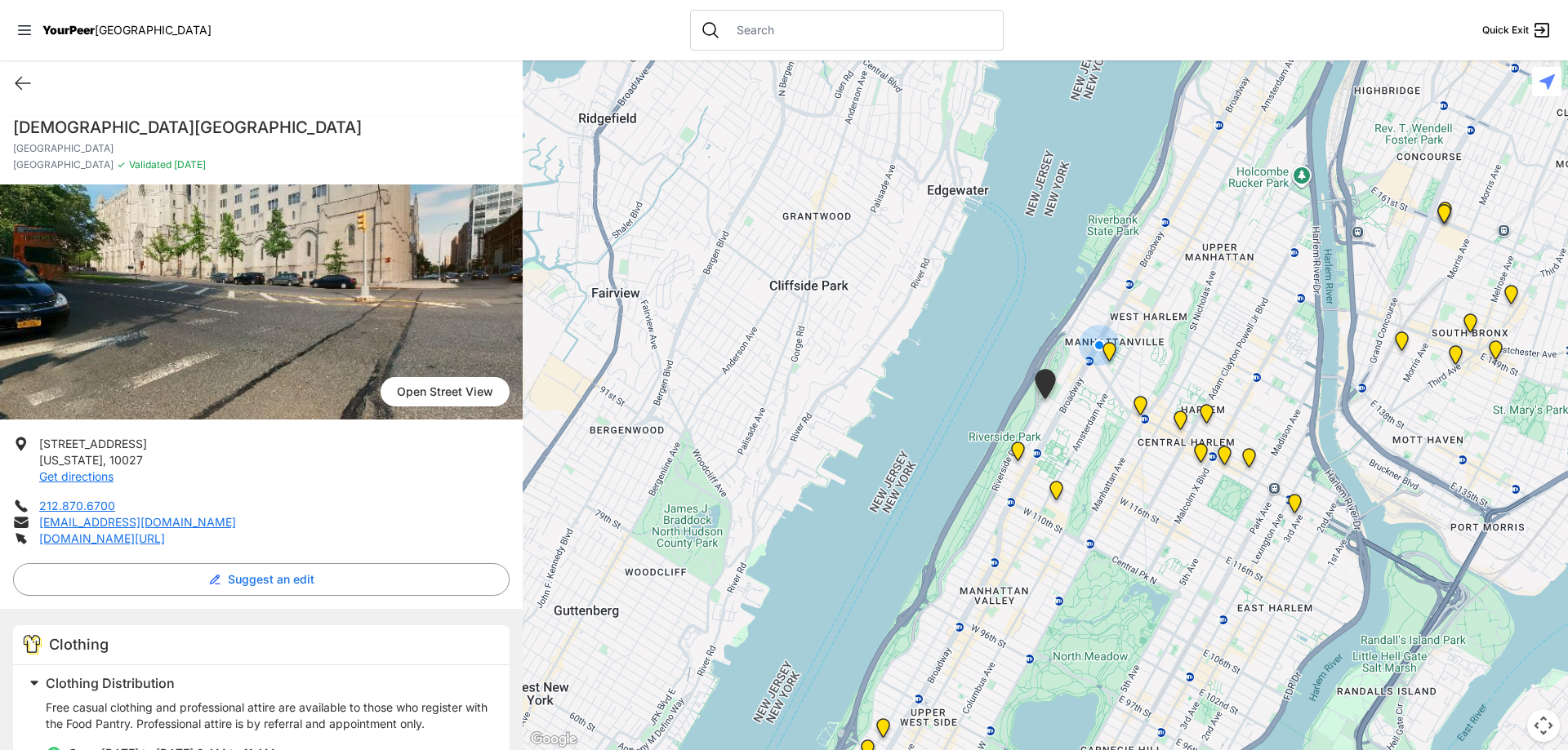
click at [1112, 345] on img at bounding box center [1109, 355] width 33 height 39
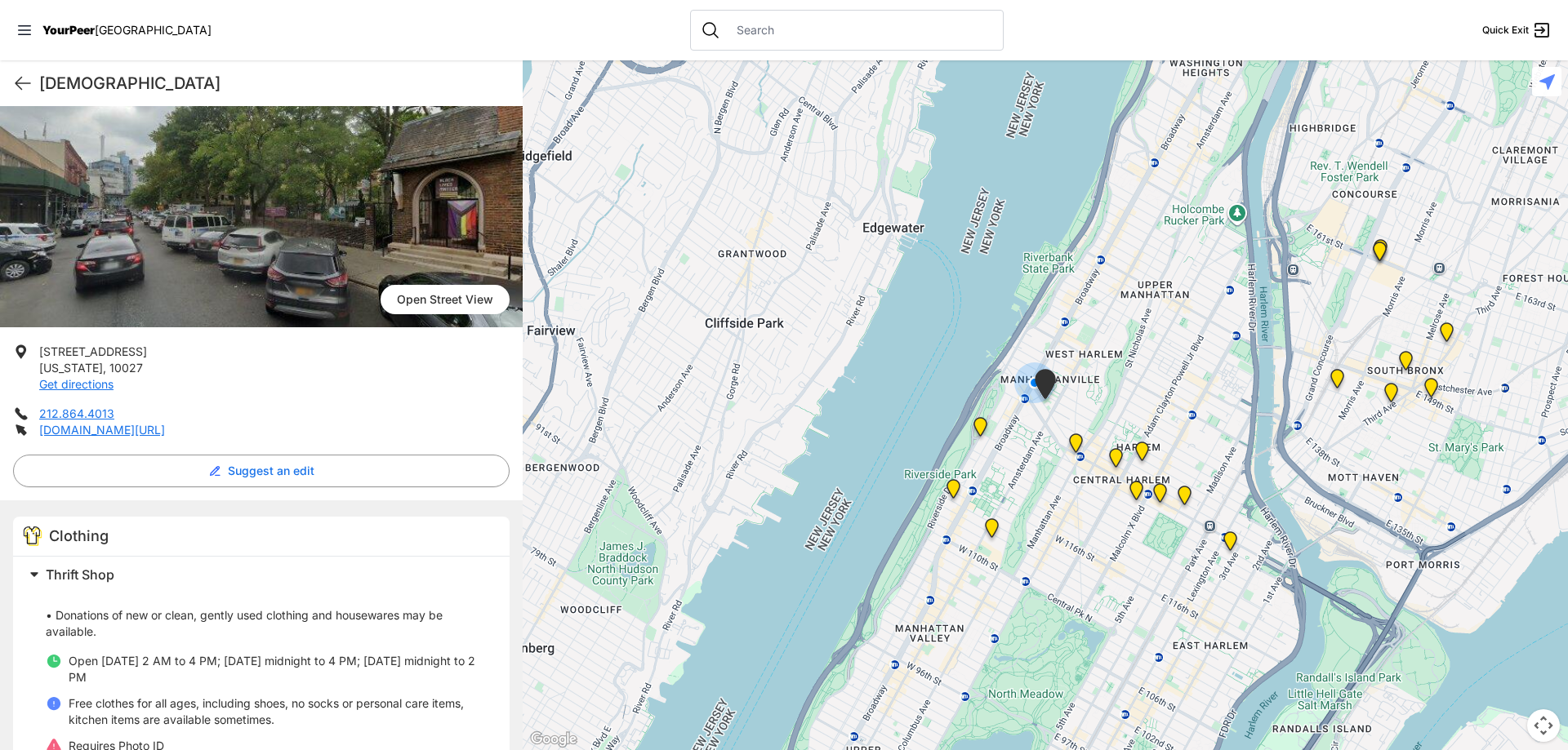
scroll to position [163, 0]
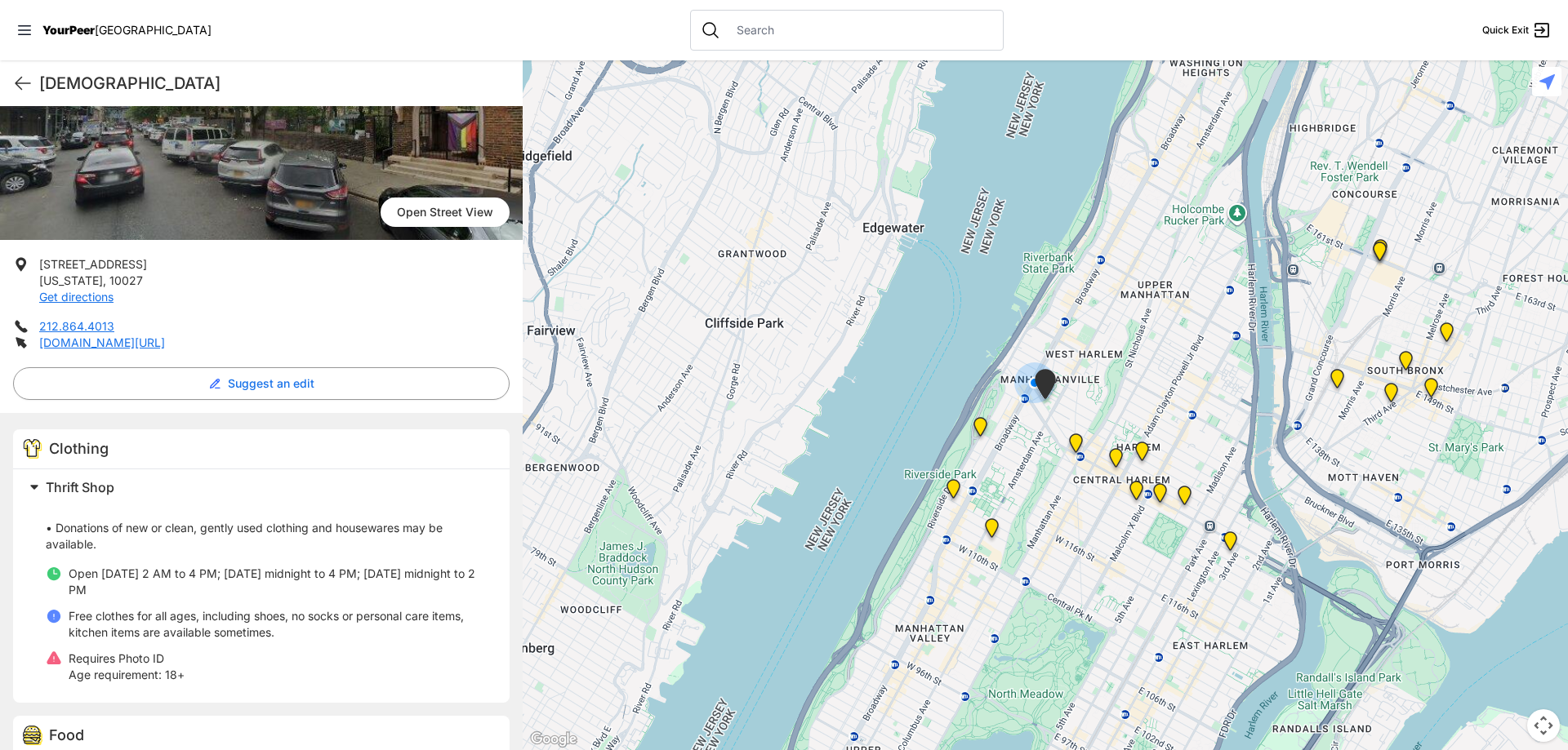
click at [1077, 451] on img "The PILLARS – Holistic Recovery Support" at bounding box center [1076, 446] width 33 height 39
click at [1075, 433] on img "The PILLARS – Holistic Recovery Support" at bounding box center [1076, 446] width 33 height 39
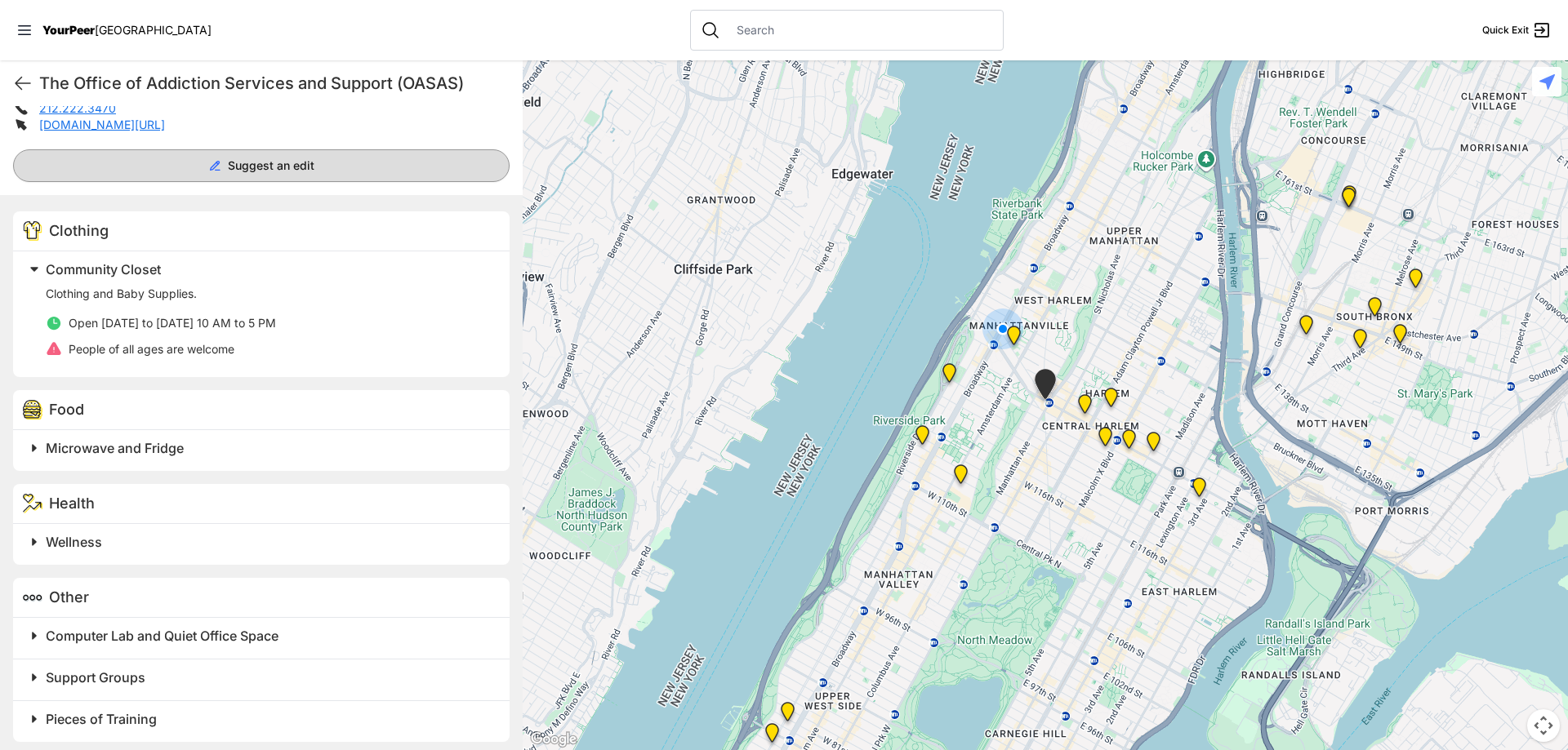
scroll to position [405, 0]
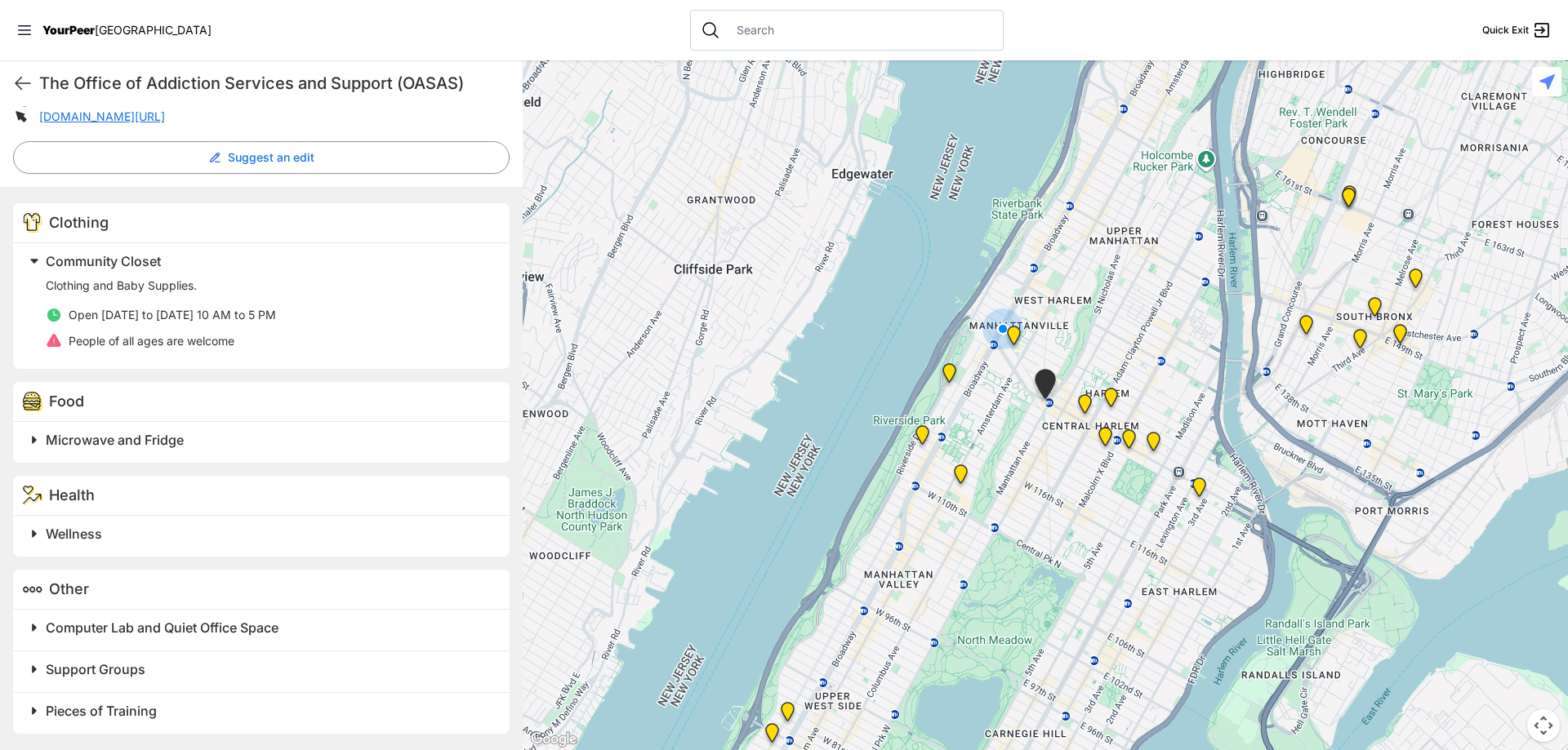
click at [1083, 403] on img "Uptown/Harlem DYCD Youth Drop-in Center" at bounding box center [1085, 407] width 33 height 39
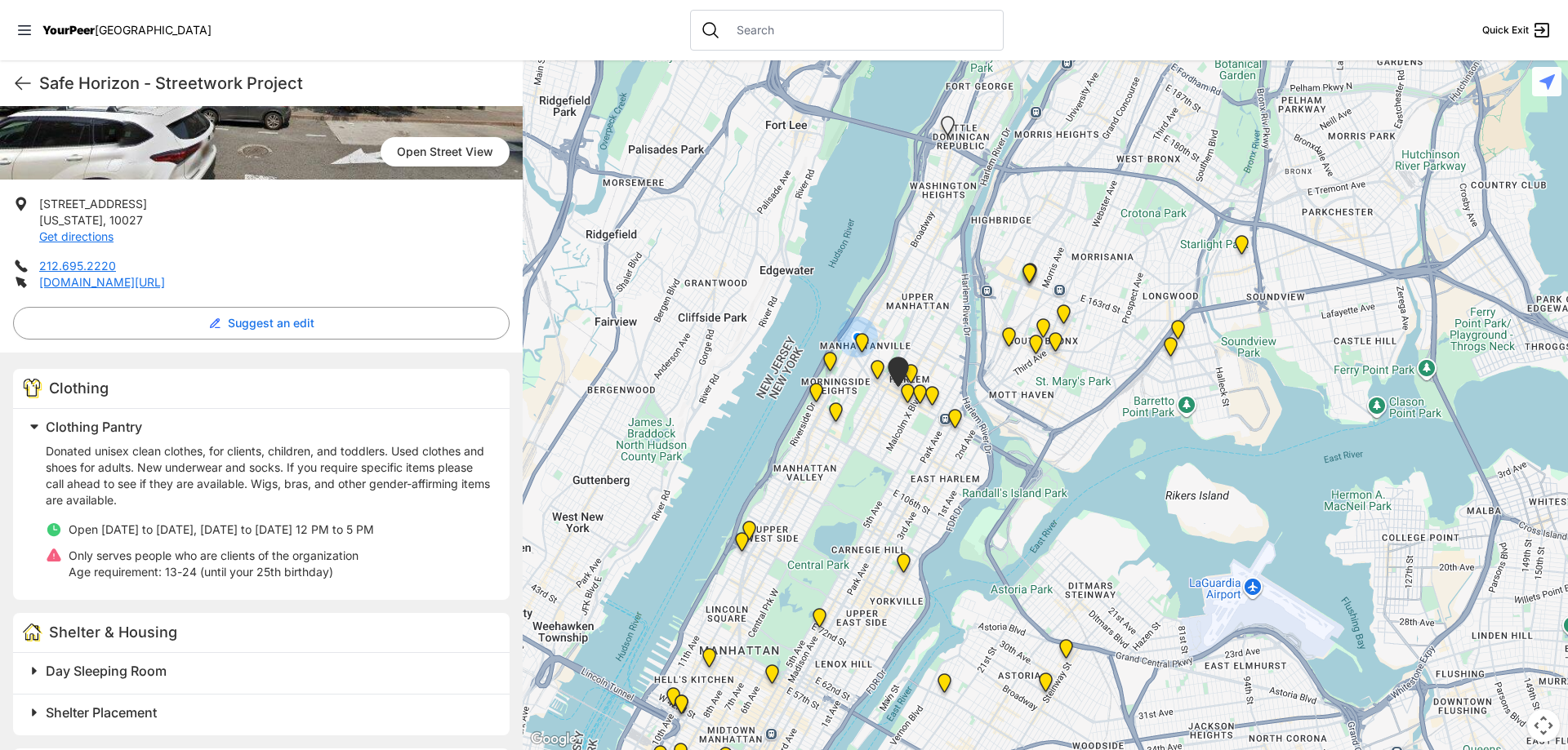
scroll to position [245, 0]
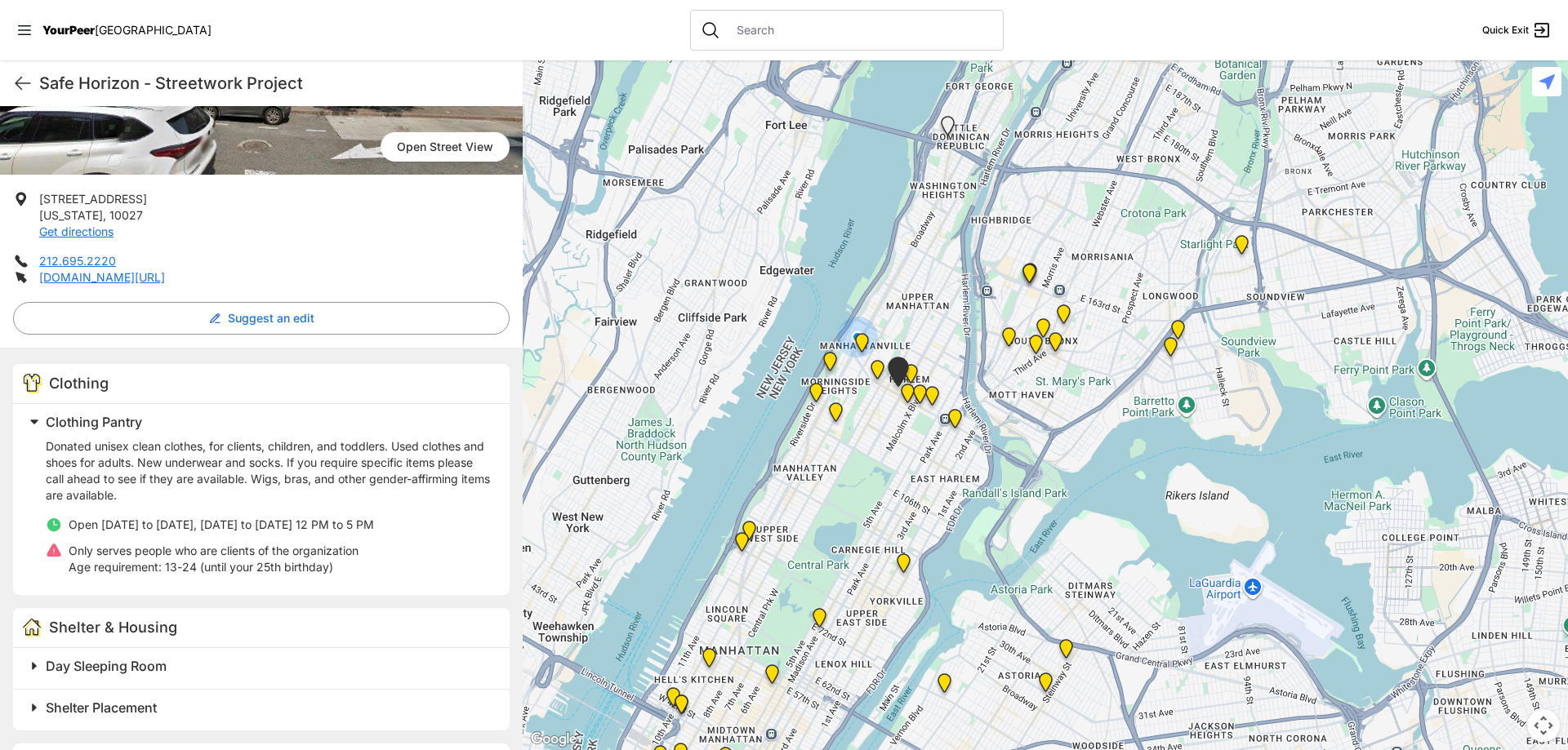
click at [1045, 405] on div at bounding box center [1567, 405] width 1045 height 0
click at [906, 394] on img "Manhattan" at bounding box center [919, 397] width 33 height 39
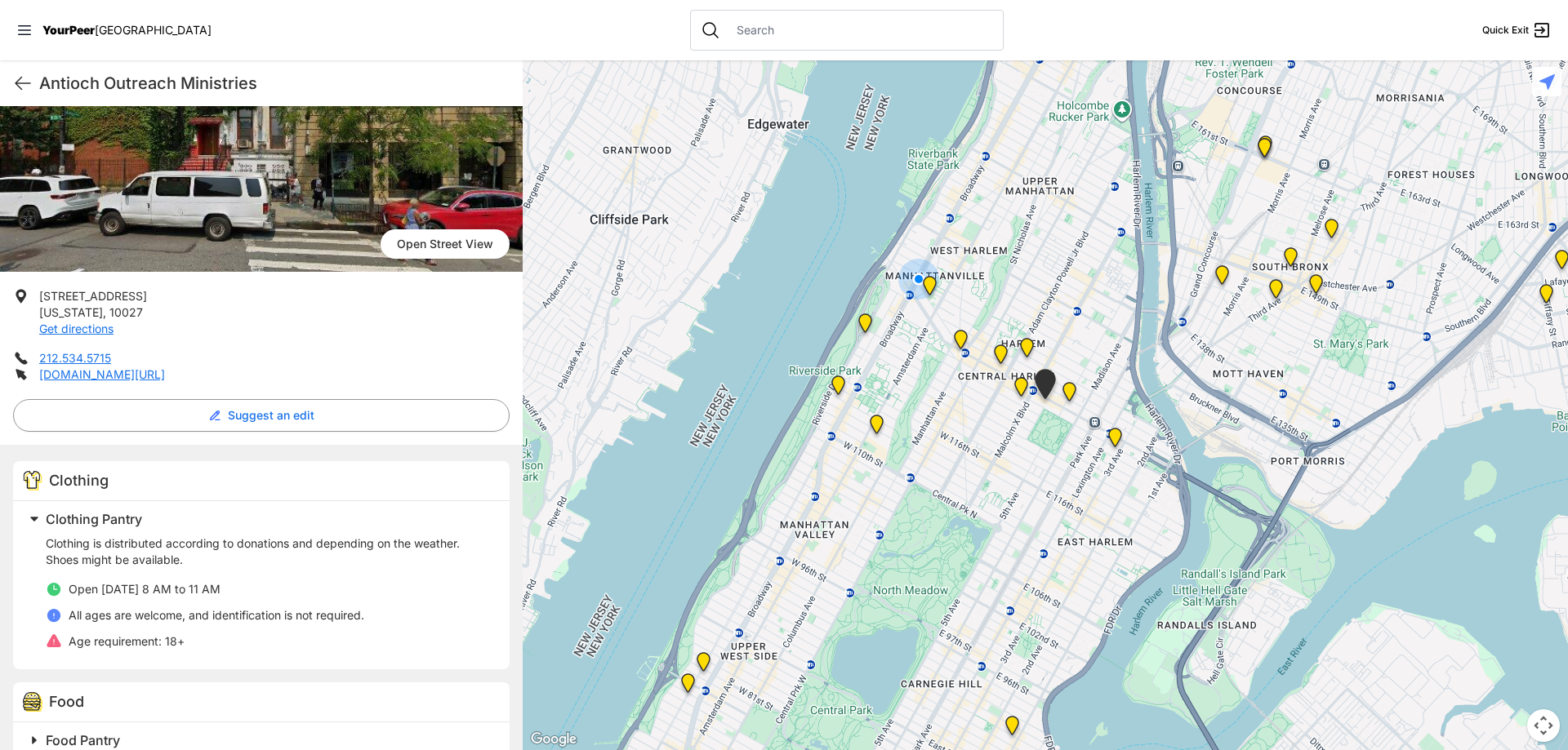
scroll to position [163, 0]
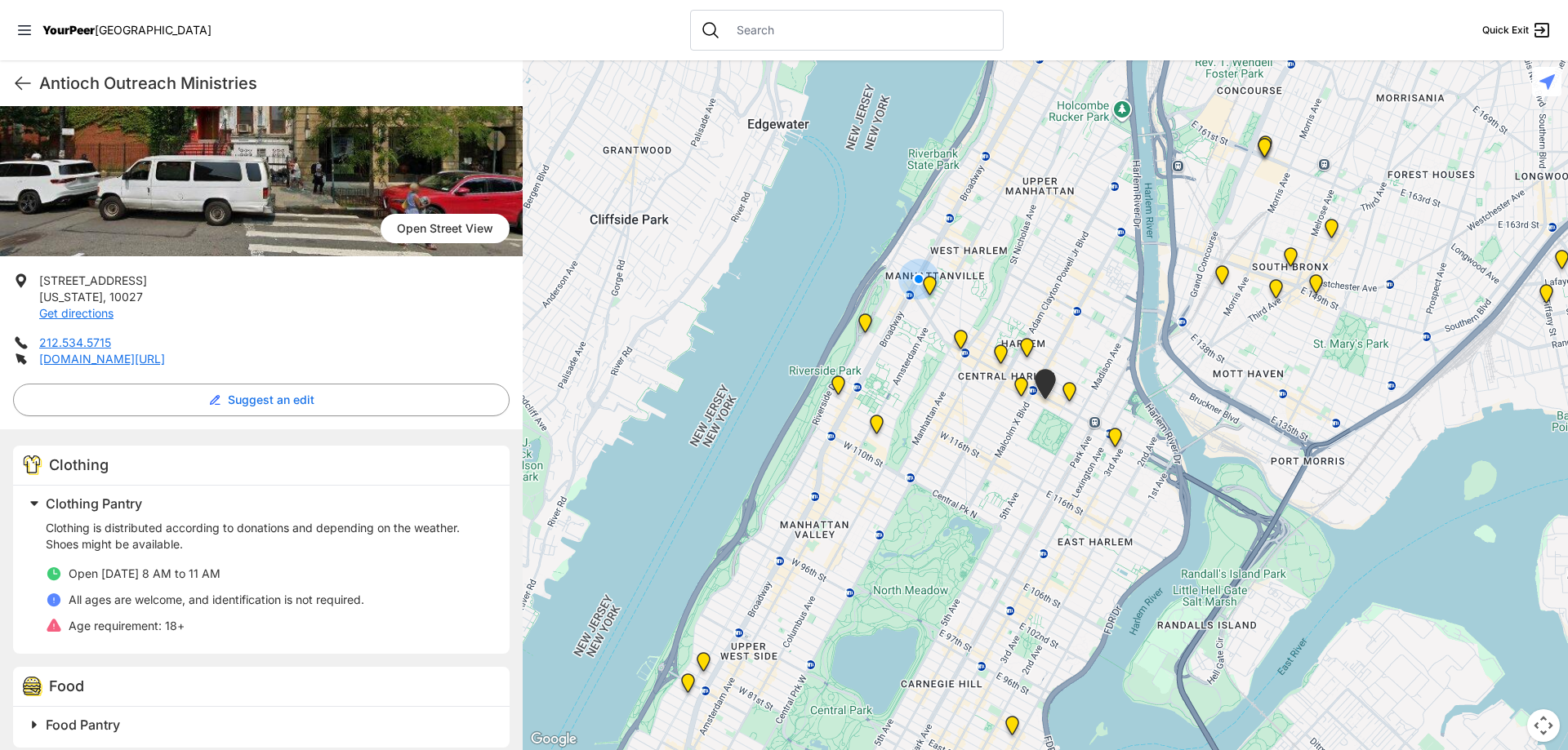
click at [996, 354] on img "Uptown/Harlem DYCD Youth Drop-in Center" at bounding box center [1000, 357] width 33 height 39
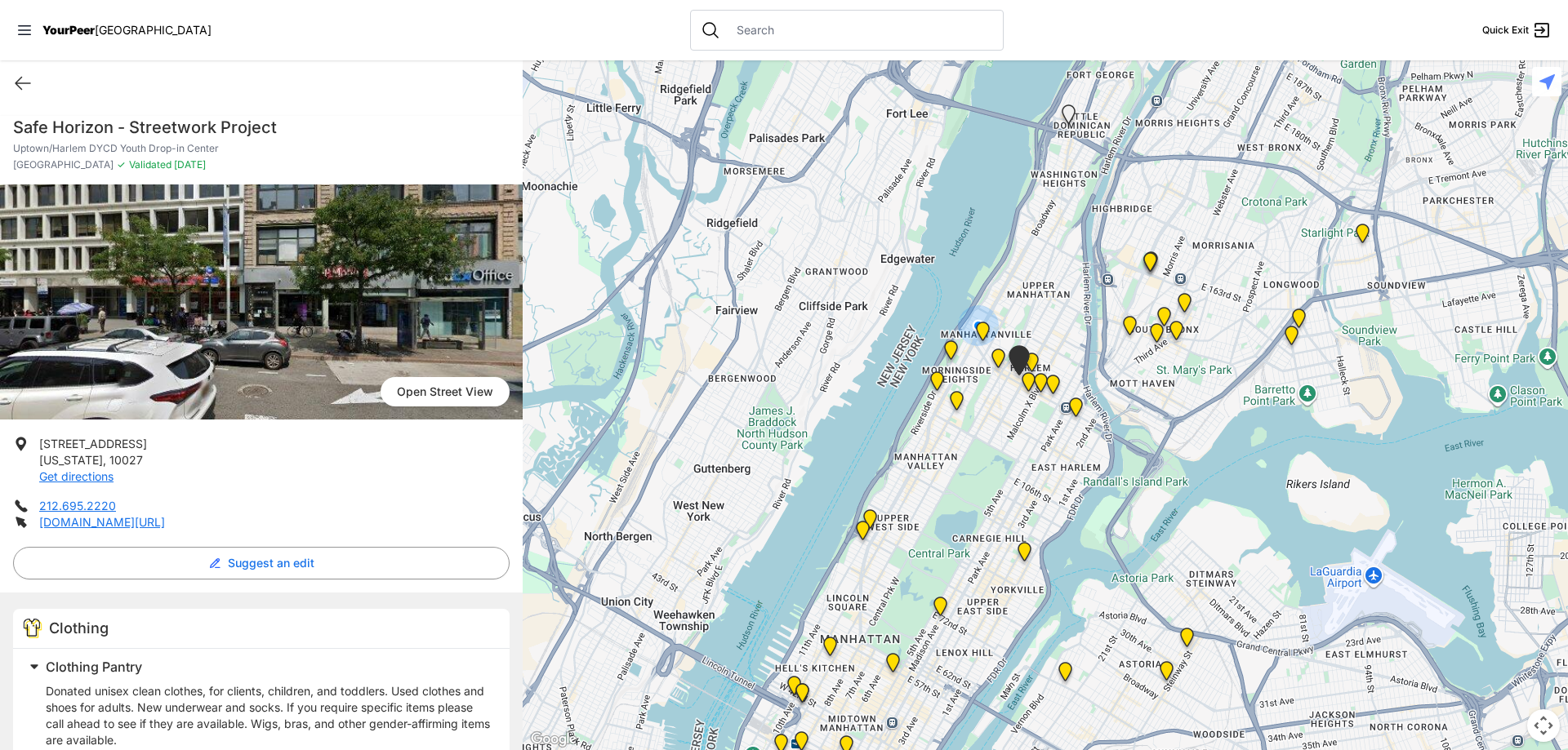
click at [998, 354] on img "The PILLARS – Holistic Recovery Support" at bounding box center [998, 361] width 33 height 39
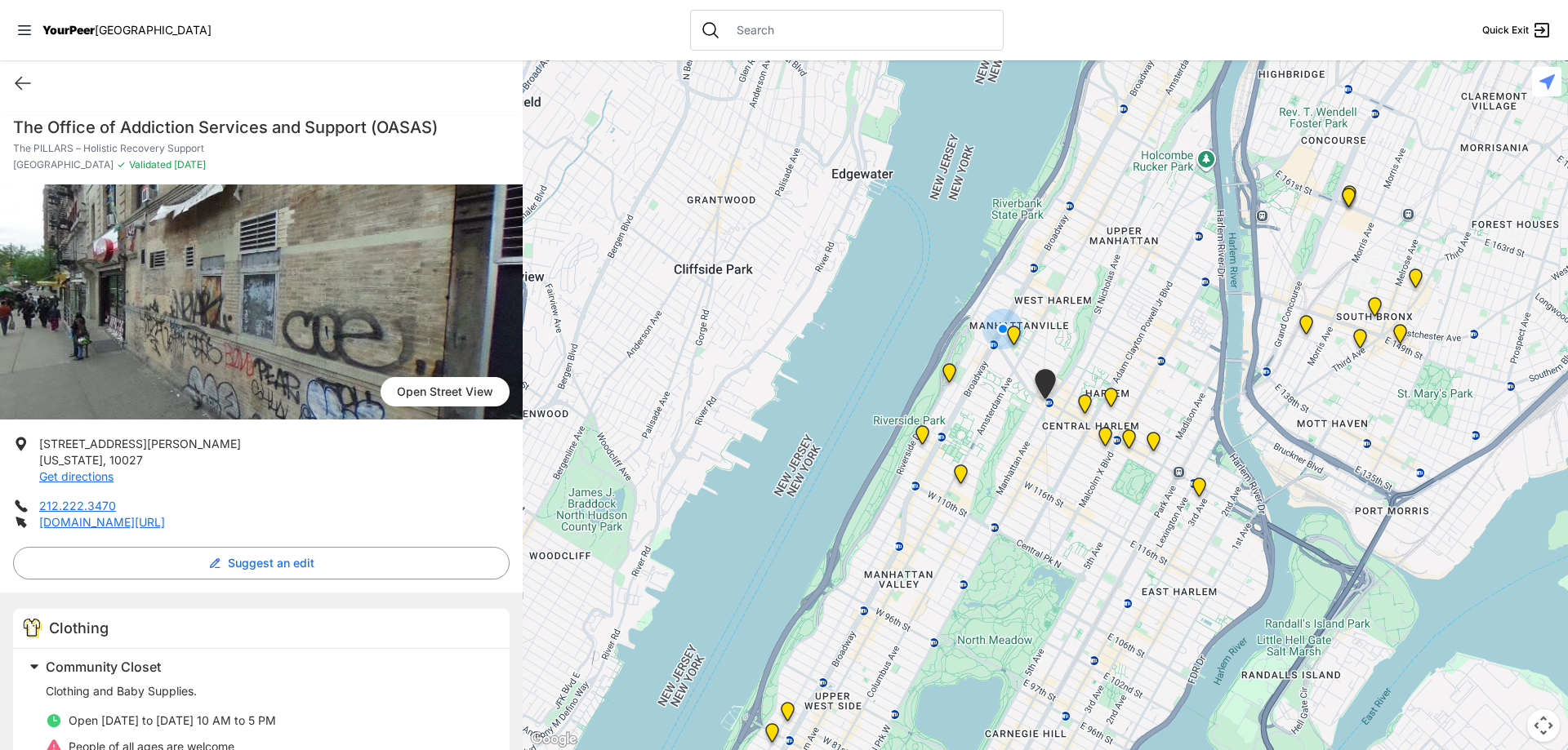
click at [950, 370] on img "Manhattan" at bounding box center [949, 375] width 33 height 39
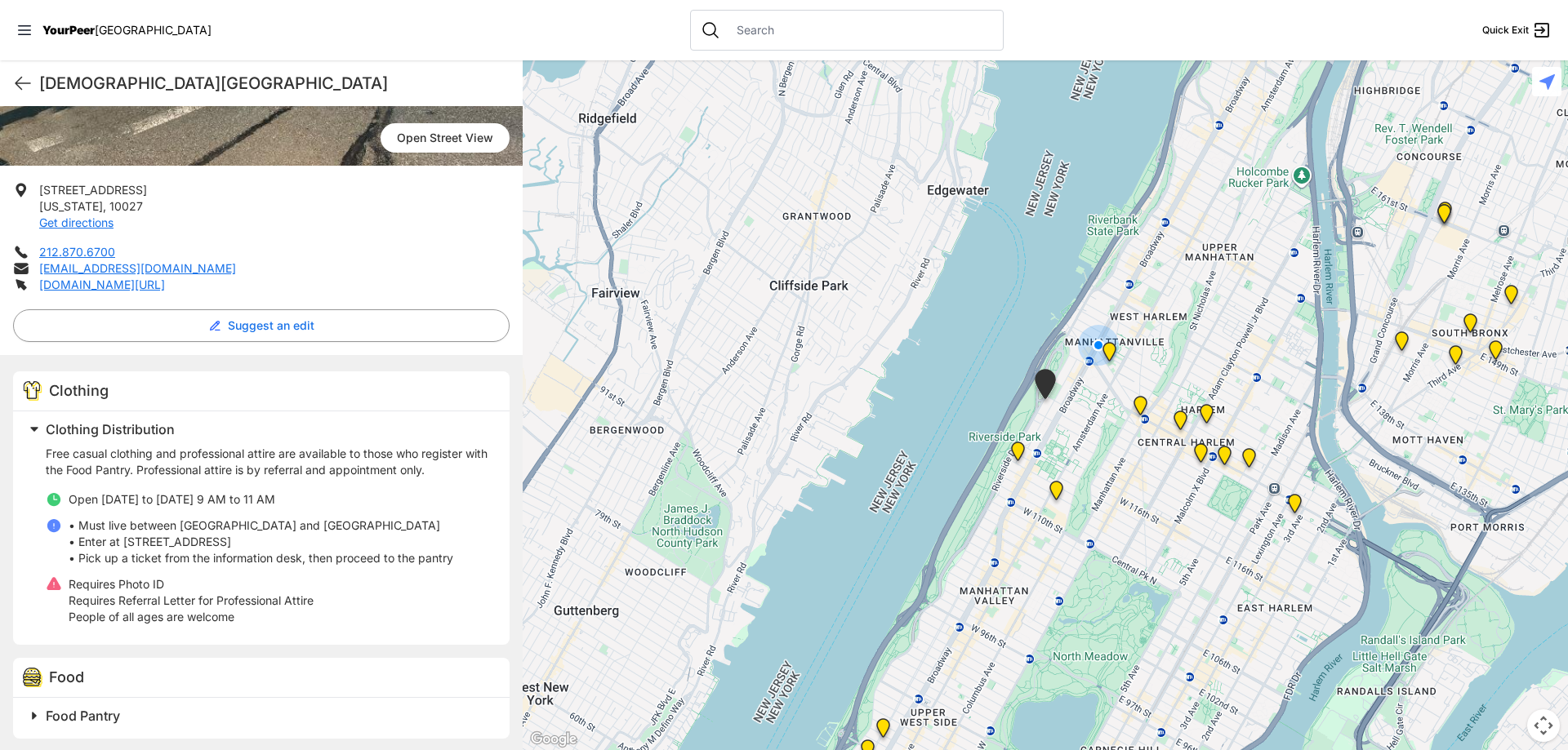
scroll to position [259, 0]
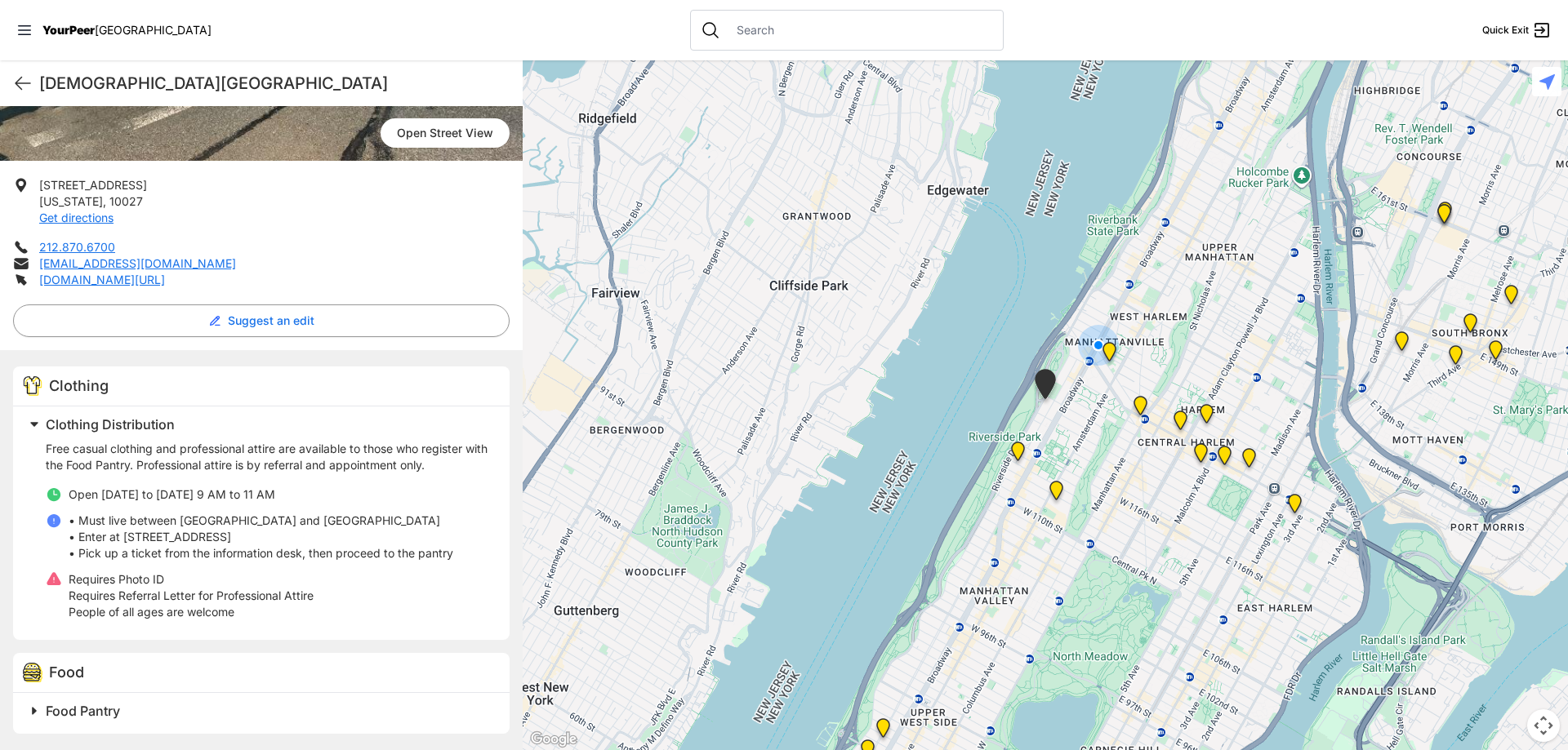
click at [1140, 401] on img "The PILLARS – Holistic Recovery Support" at bounding box center [1140, 408] width 33 height 39
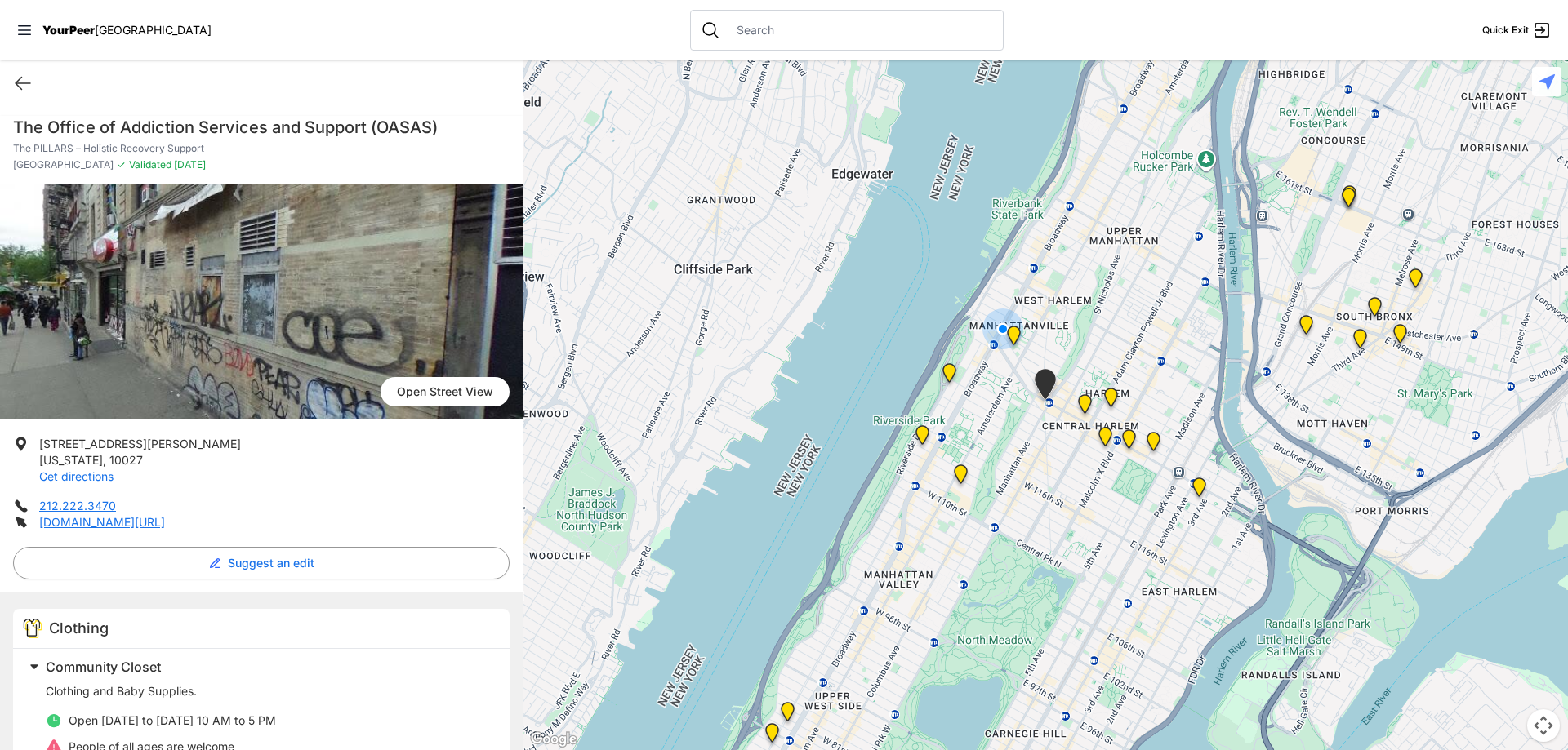
click at [1014, 335] on img at bounding box center [1014, 338] width 33 height 39
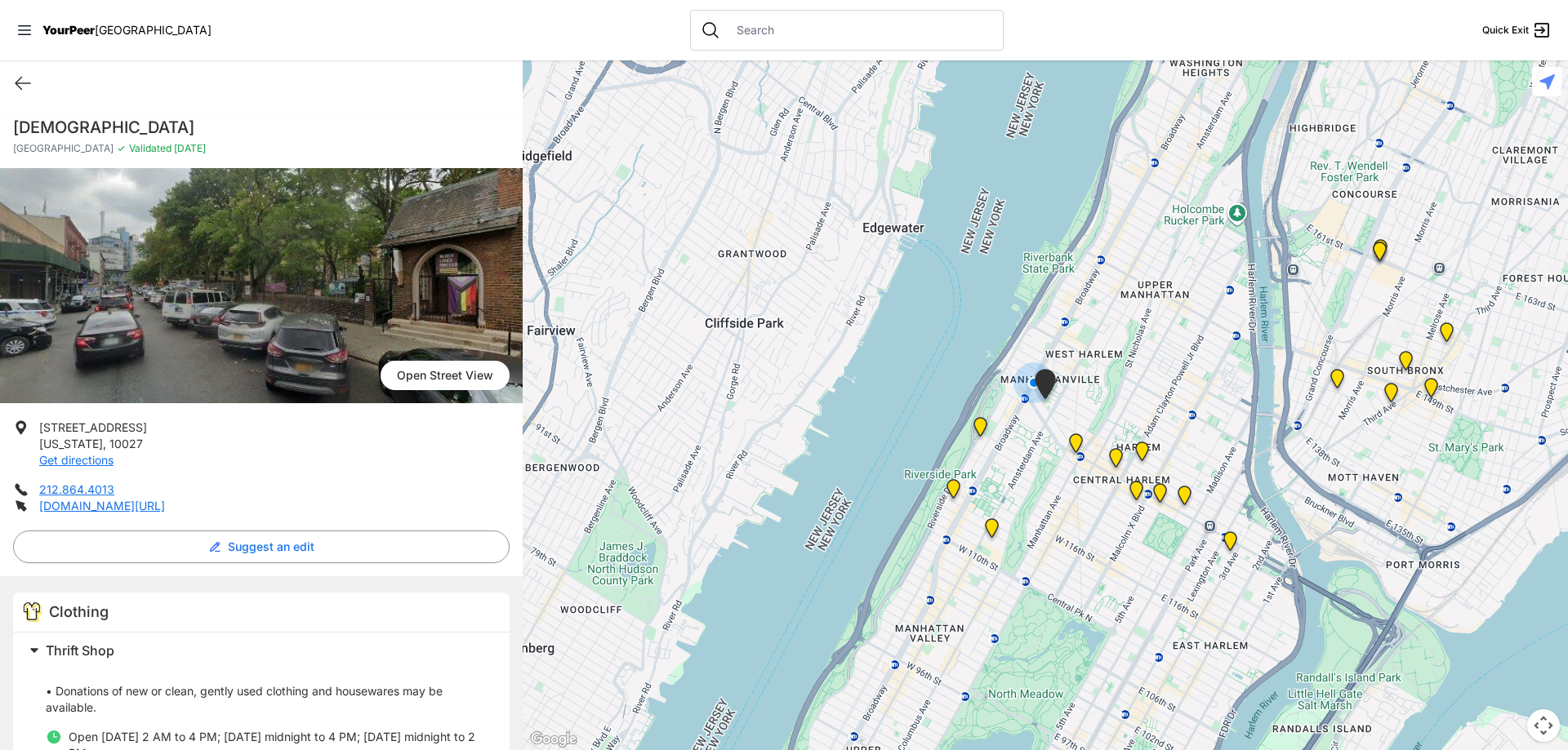
click at [1114, 459] on img "Uptown/Harlem DYCD Youth Drop-in Center" at bounding box center [1115, 461] width 33 height 39
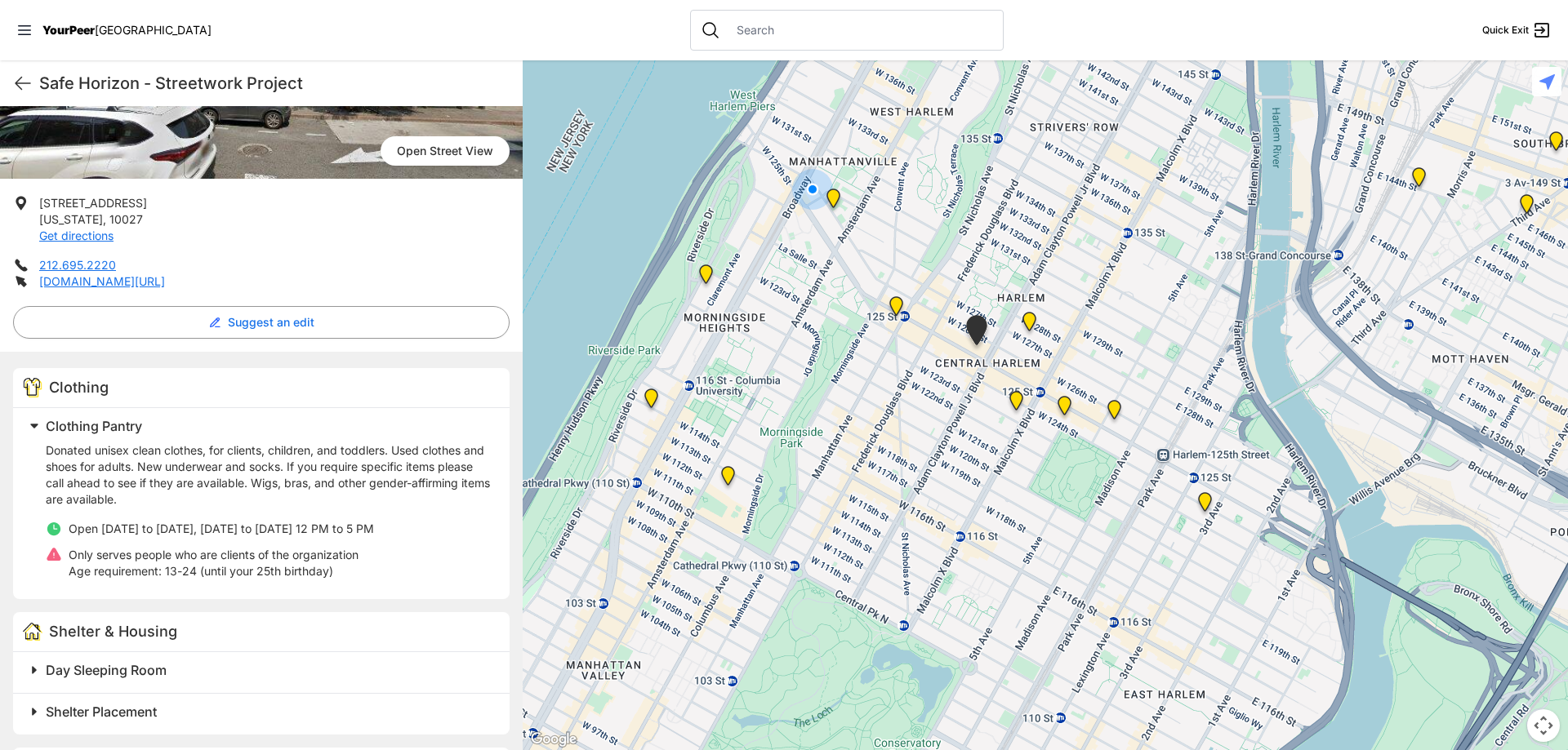
scroll to position [245, 0]
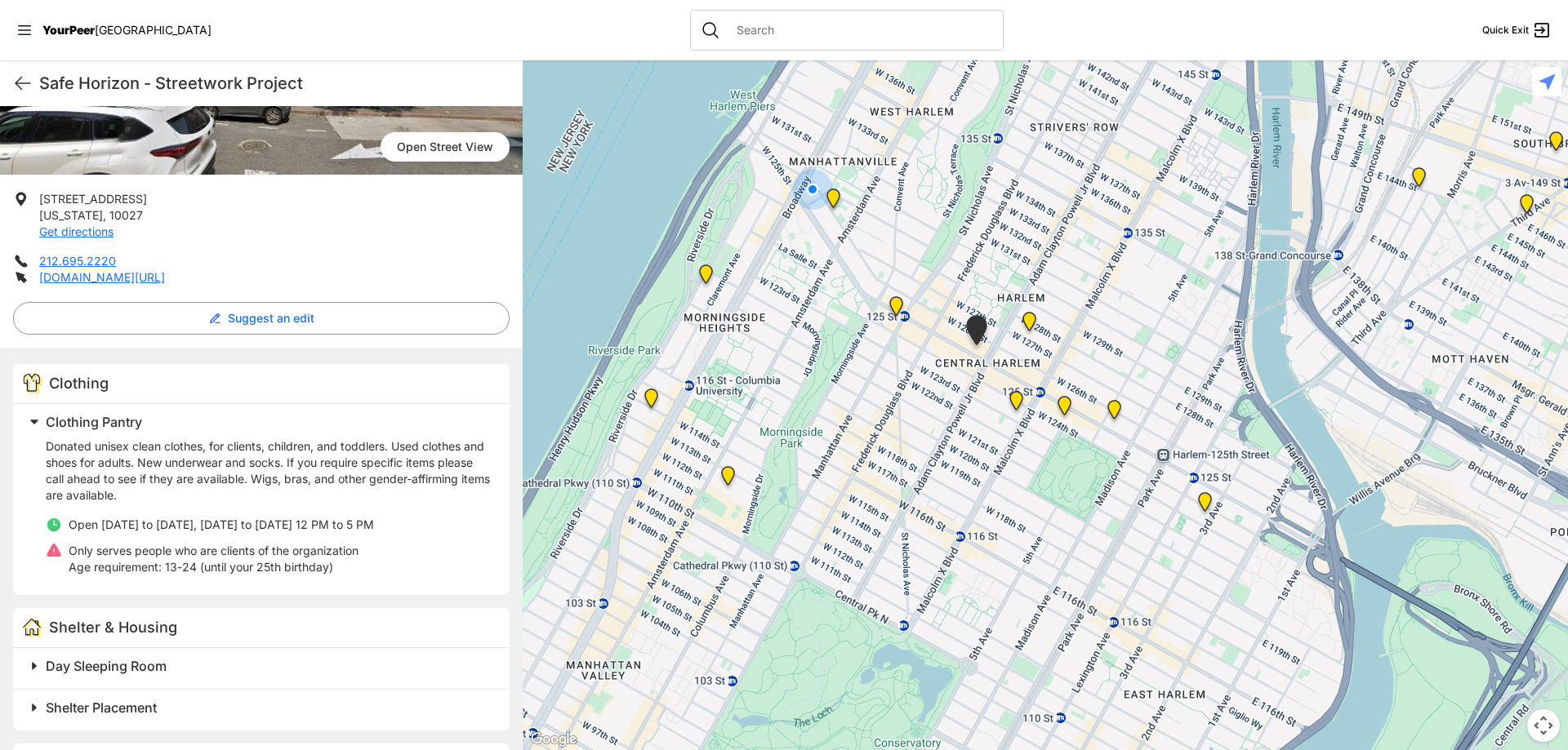
click at [1027, 316] on img "Manhattan" at bounding box center [1029, 324] width 33 height 39
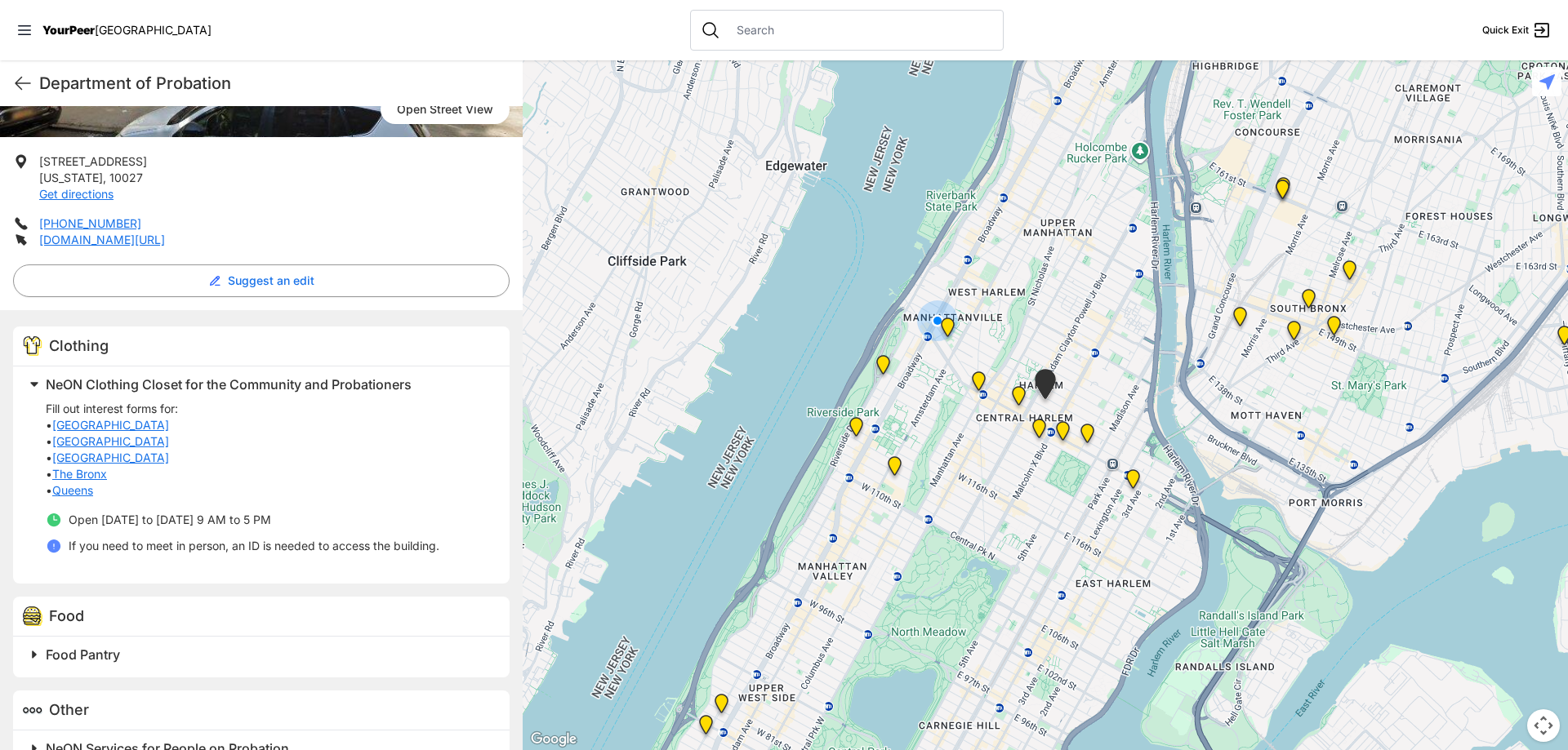
scroll to position [320, 0]
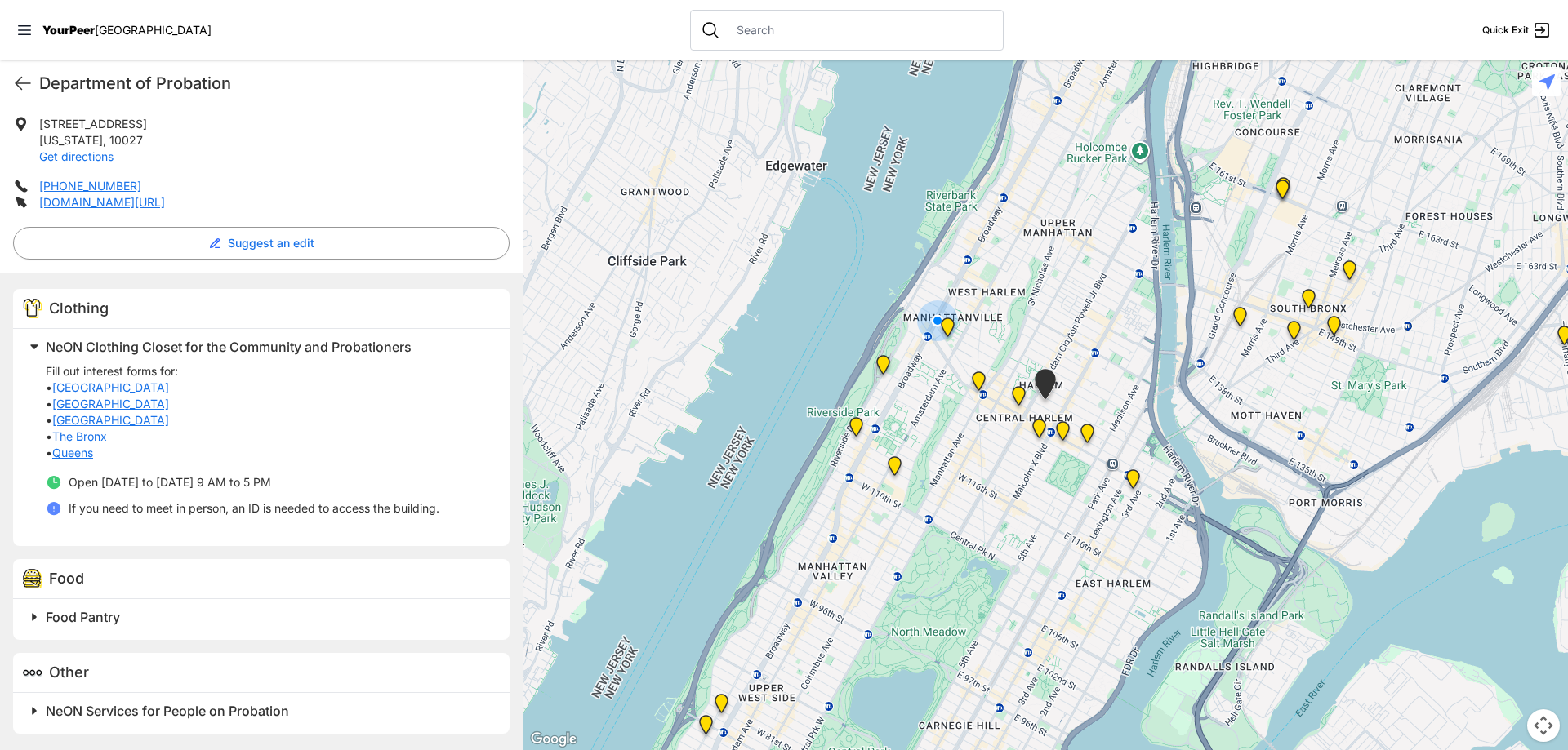
click at [1038, 419] on img at bounding box center [1038, 431] width 33 height 39
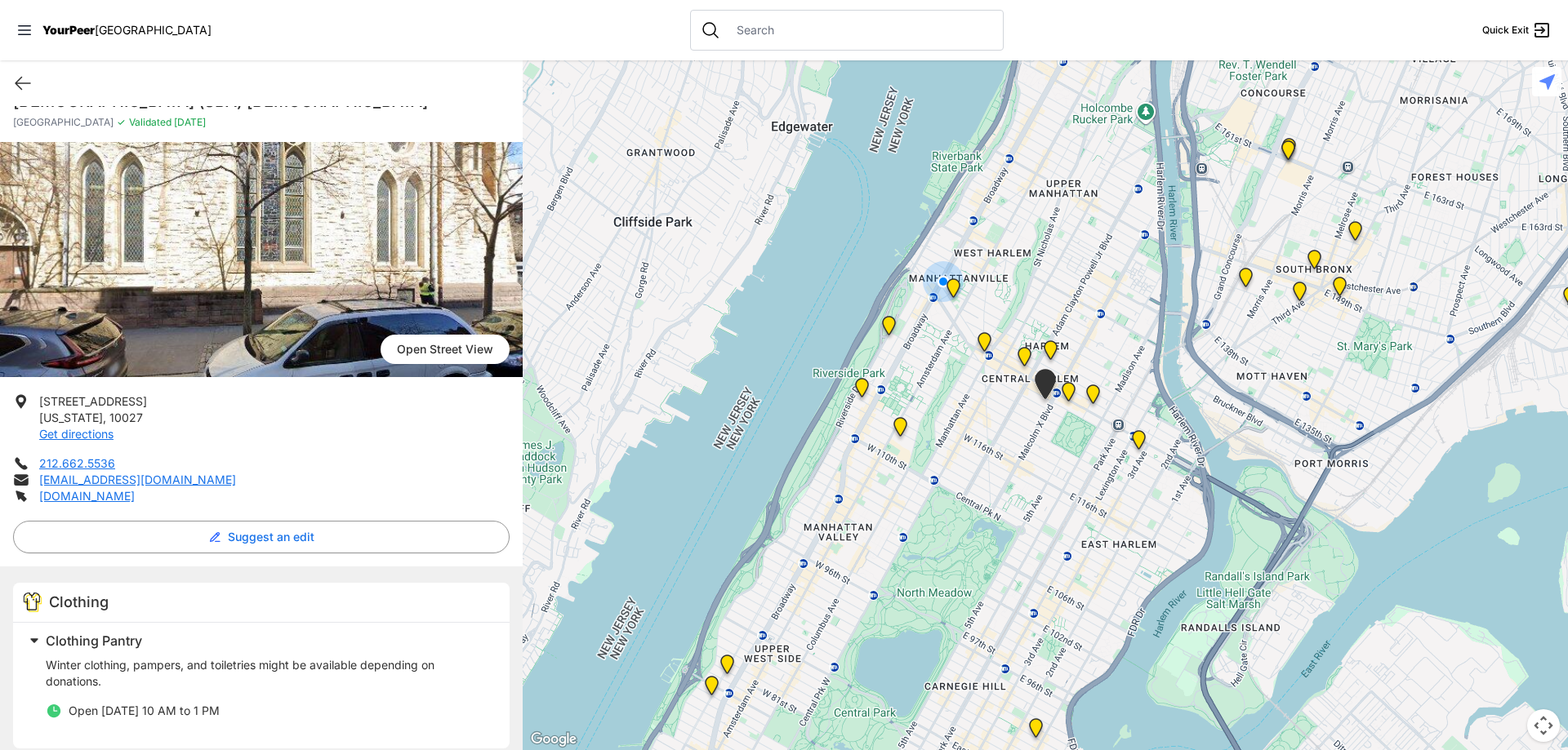
scroll to position [41, 0]
